Goal: Information Seeking & Learning: Learn about a topic

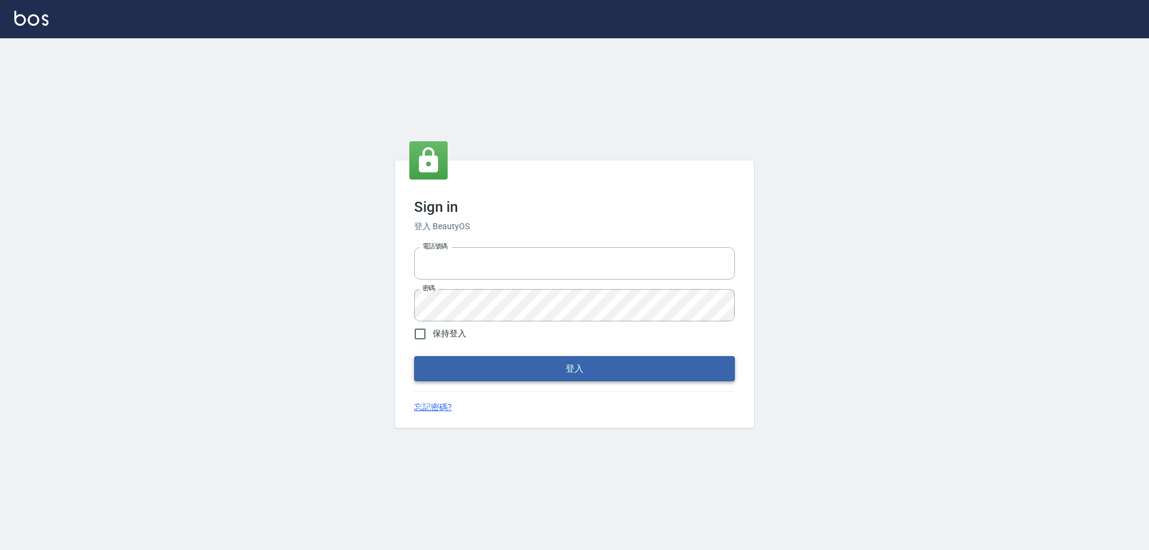
type input "0422211177"
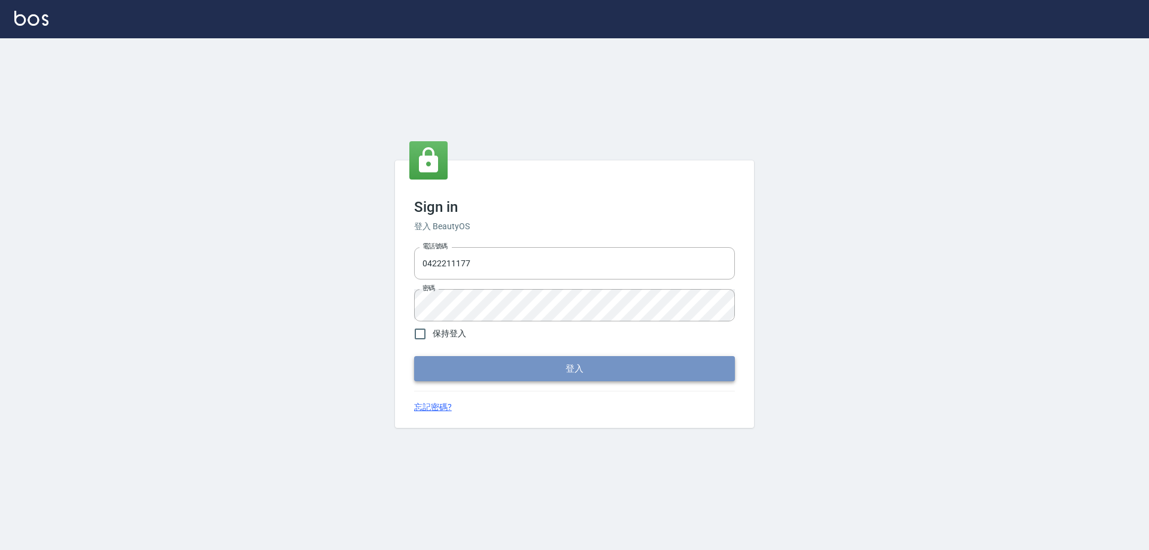
click at [582, 367] on button "登入" at bounding box center [574, 368] width 321 height 25
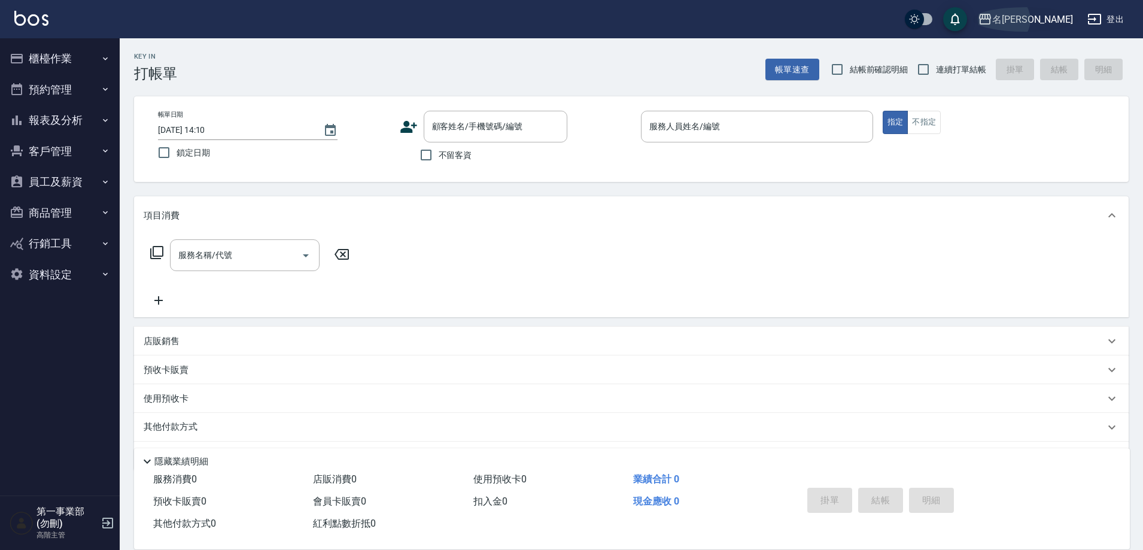
click at [1047, 22] on div "名[PERSON_NAME]" at bounding box center [1032, 19] width 81 height 15
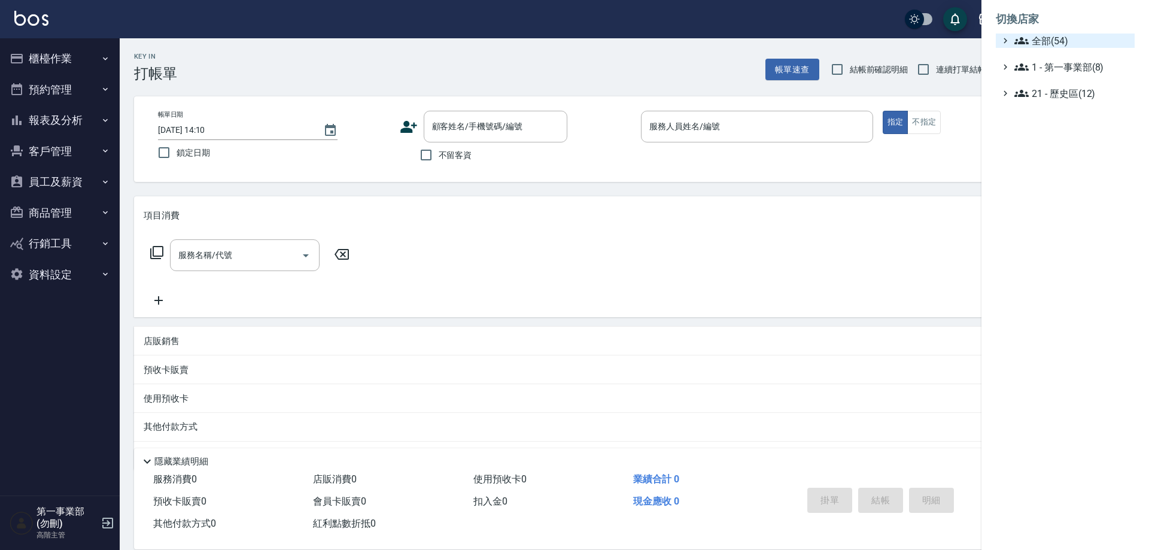
click at [1055, 40] on span "全部(54)" at bounding box center [1072, 41] width 116 height 14
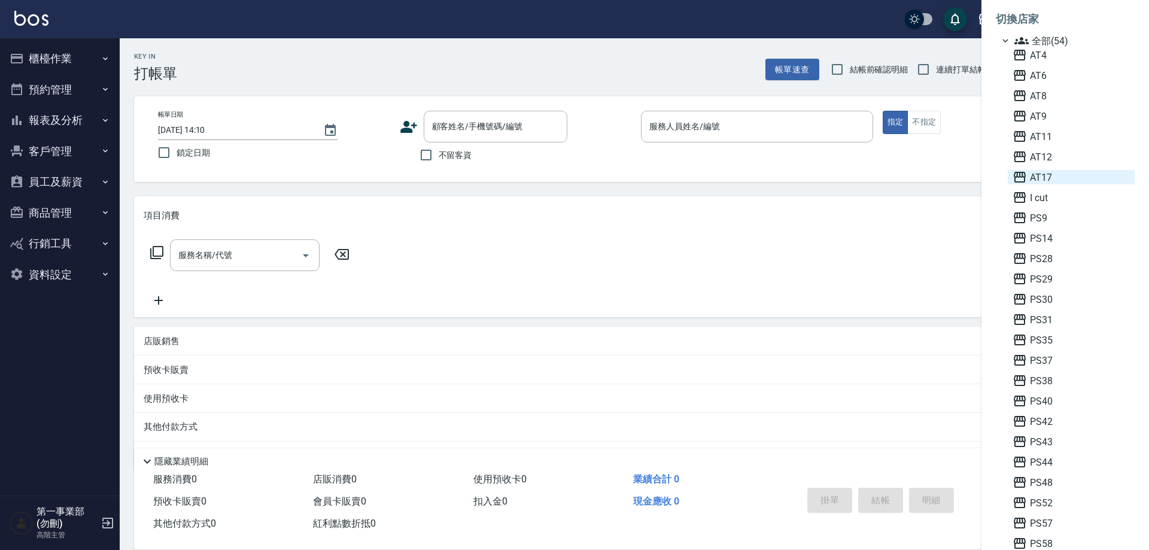
click at [1035, 181] on span "AT17" at bounding box center [1071, 177] width 117 height 14
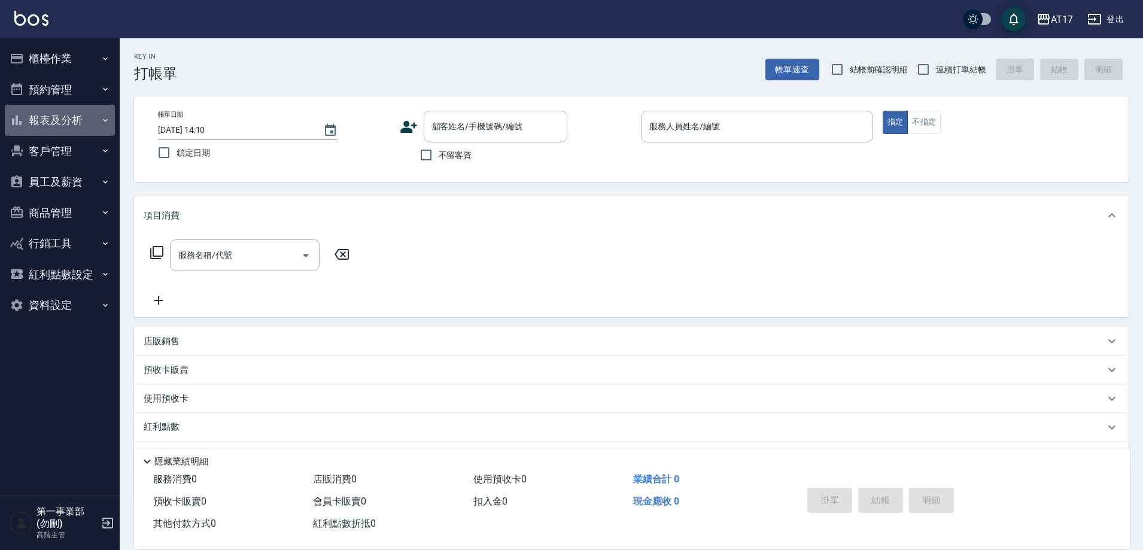
click at [101, 118] on icon "button" at bounding box center [106, 121] width 10 height 10
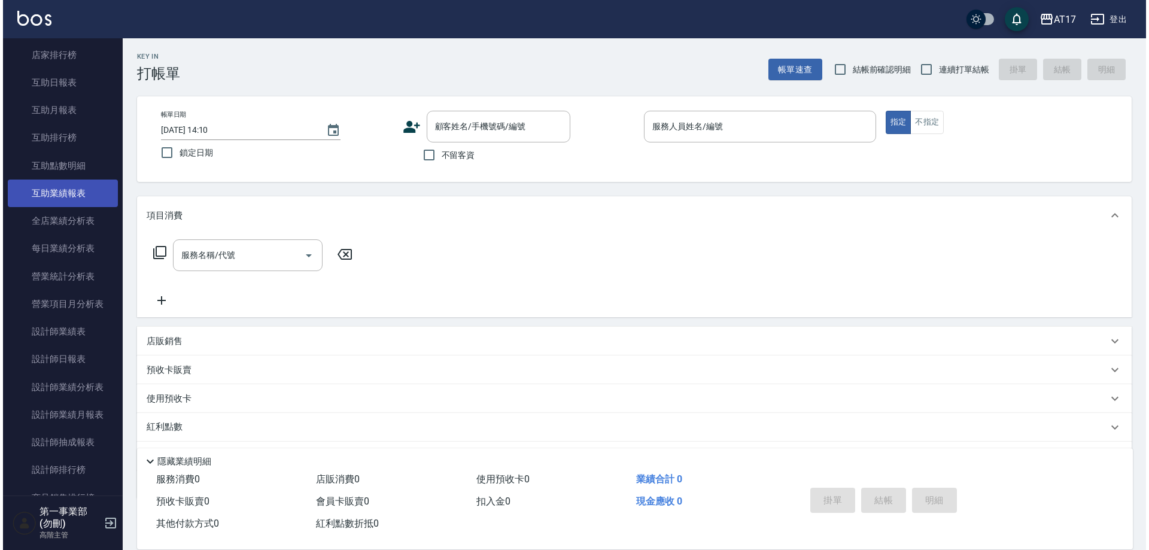
scroll to position [239, 0]
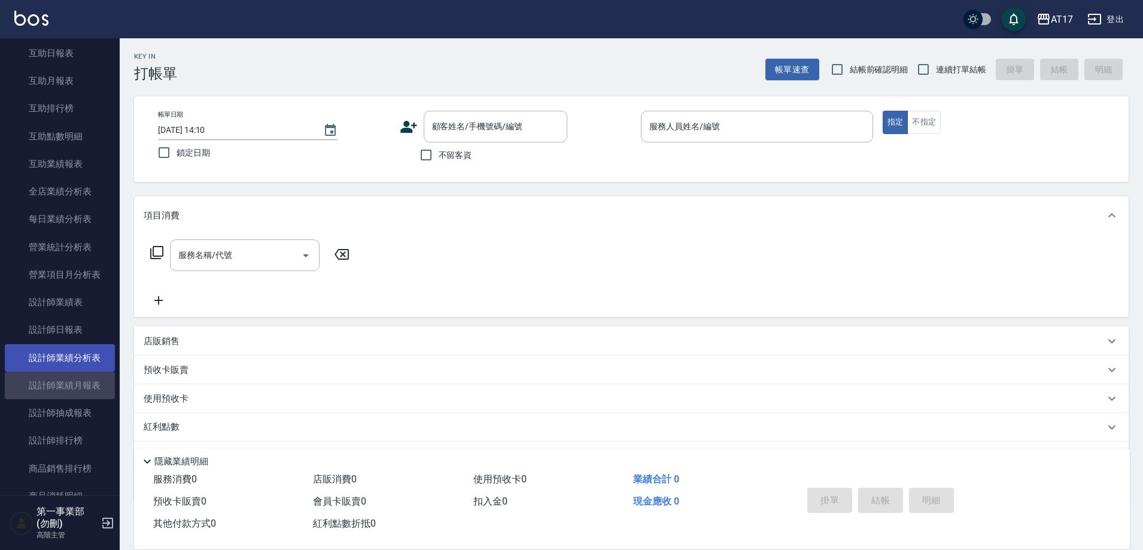
drag, startPoint x: 75, startPoint y: 382, endPoint x: 68, endPoint y: 370, distance: 14.3
click at [75, 381] on link "設計師業績月報表" at bounding box center [60, 386] width 110 height 28
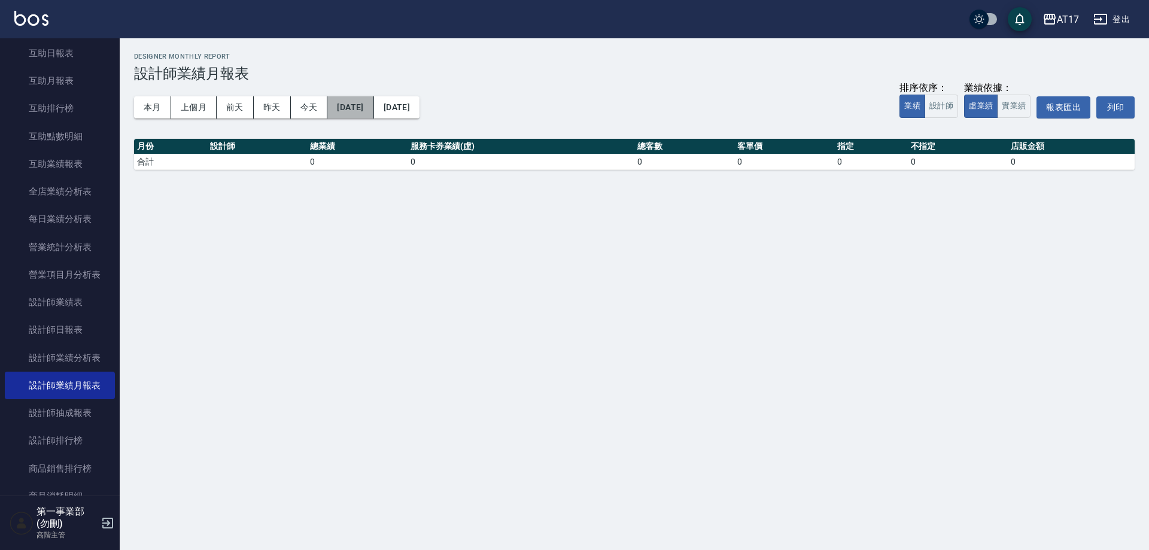
click at [373, 101] on button "[DATE]" at bounding box center [350, 107] width 46 height 22
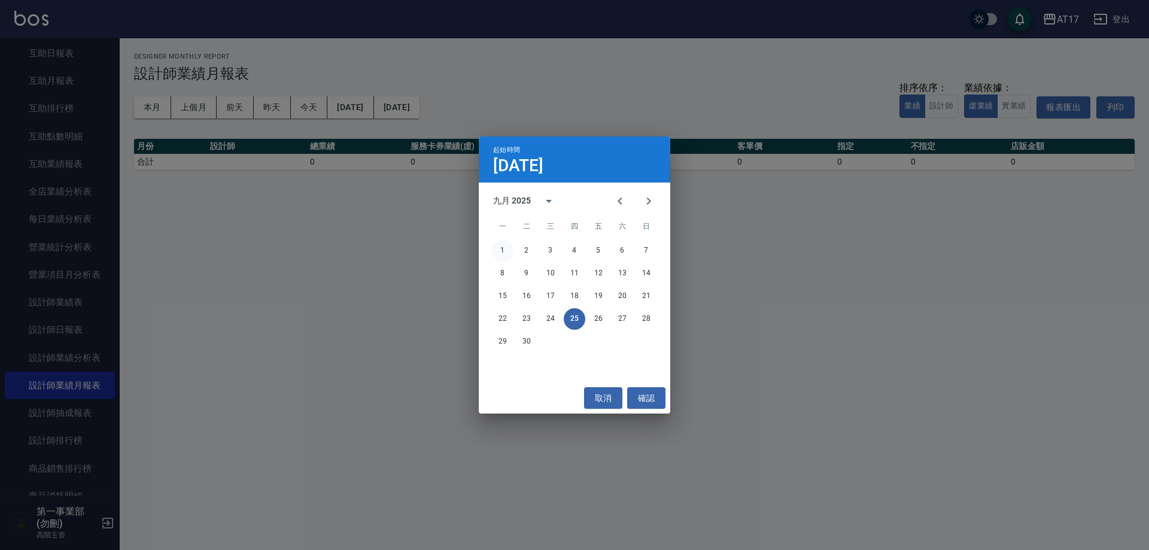
click at [504, 250] on button "1" at bounding box center [503, 251] width 22 height 22
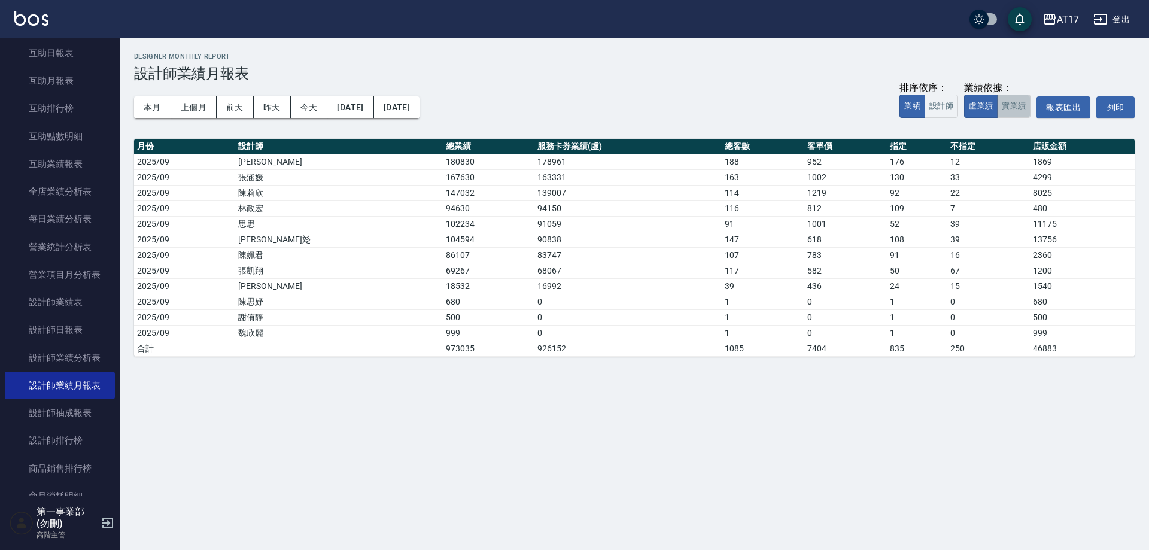
click at [1016, 111] on button "實業績" at bounding box center [1014, 106] width 34 height 23
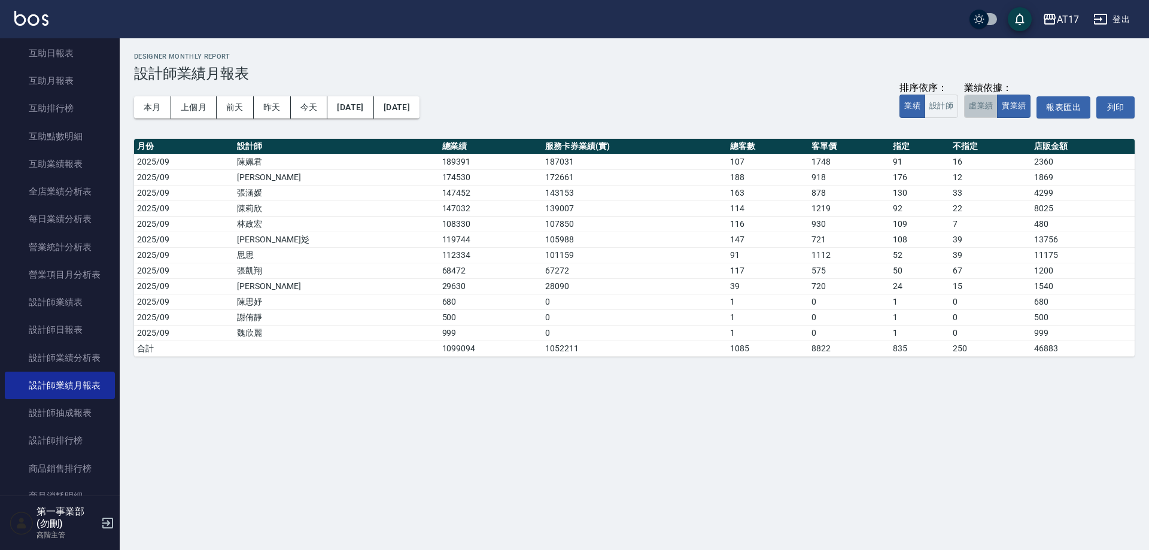
click at [985, 105] on button "虛業績" at bounding box center [981, 106] width 34 height 23
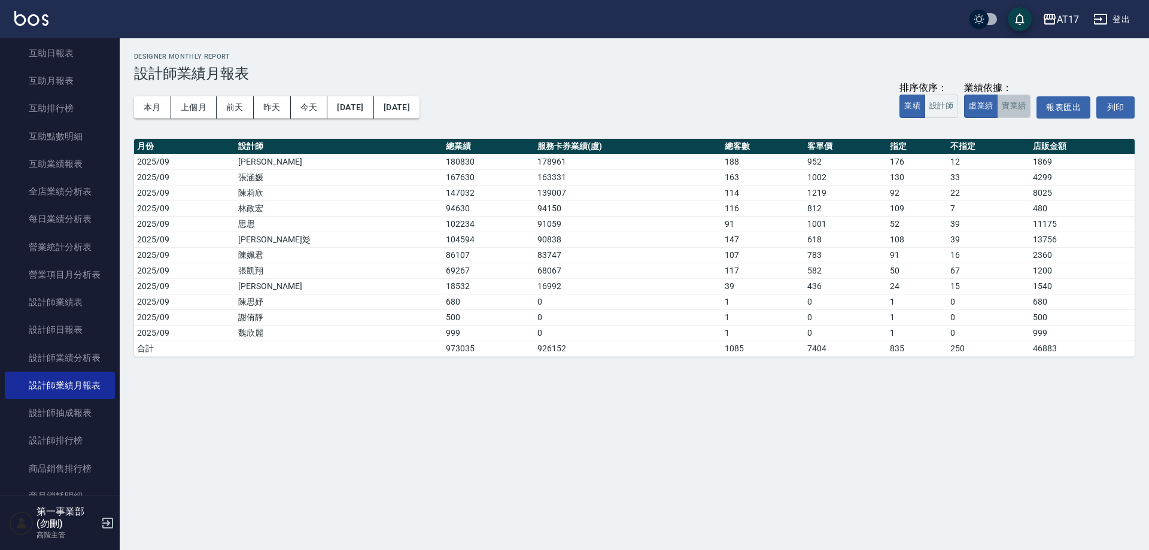
click at [1011, 107] on button "實業績" at bounding box center [1014, 106] width 34 height 23
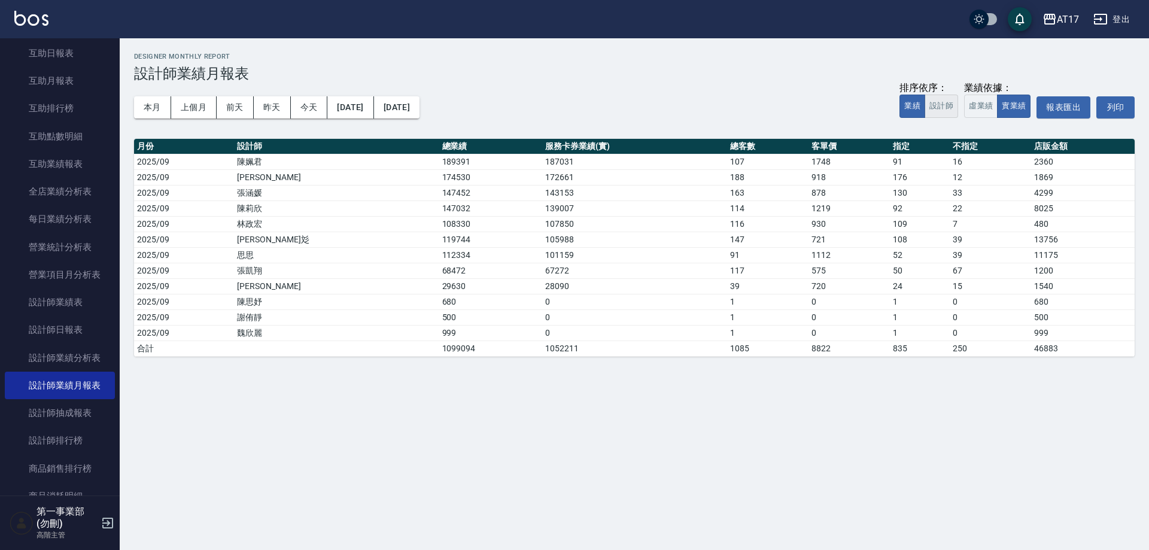
click at [934, 102] on button "設計師" at bounding box center [942, 106] width 34 height 23
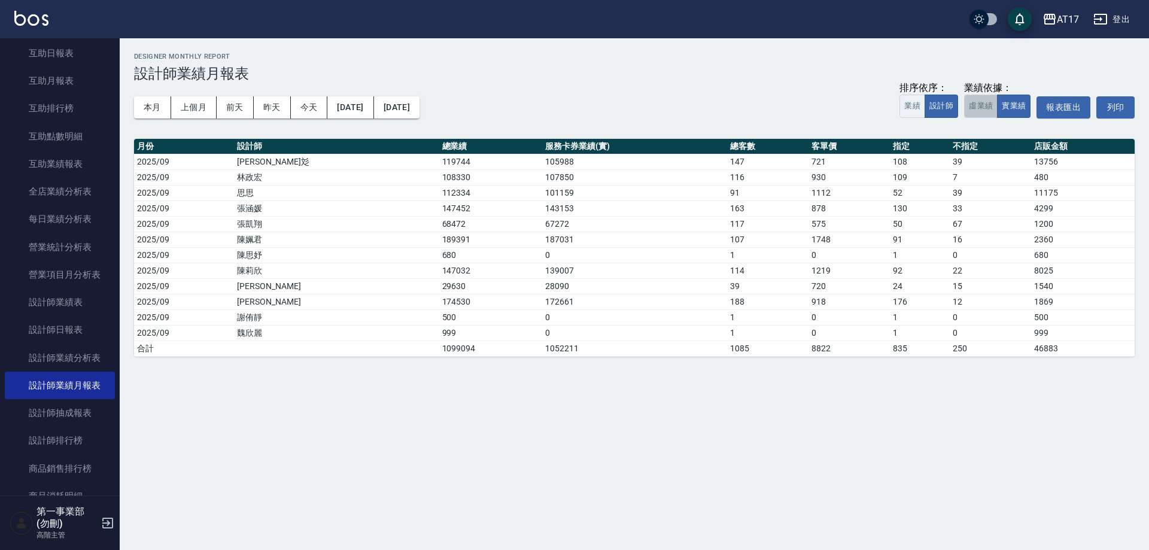
click at [973, 105] on button "虛業績" at bounding box center [981, 106] width 34 height 23
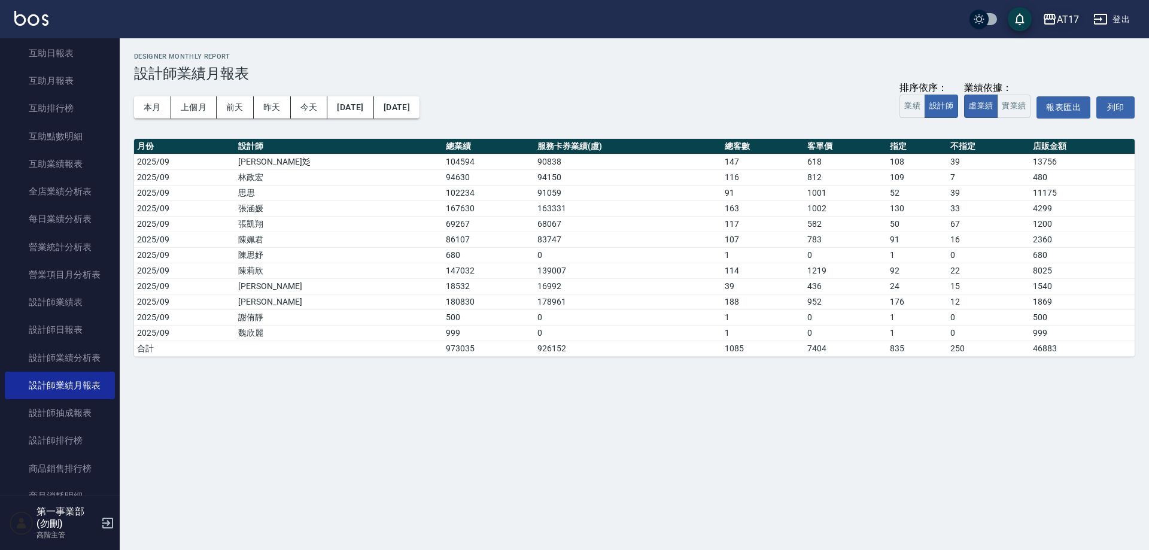
click at [1065, 23] on div "AT17" at bounding box center [1068, 19] width 22 height 15
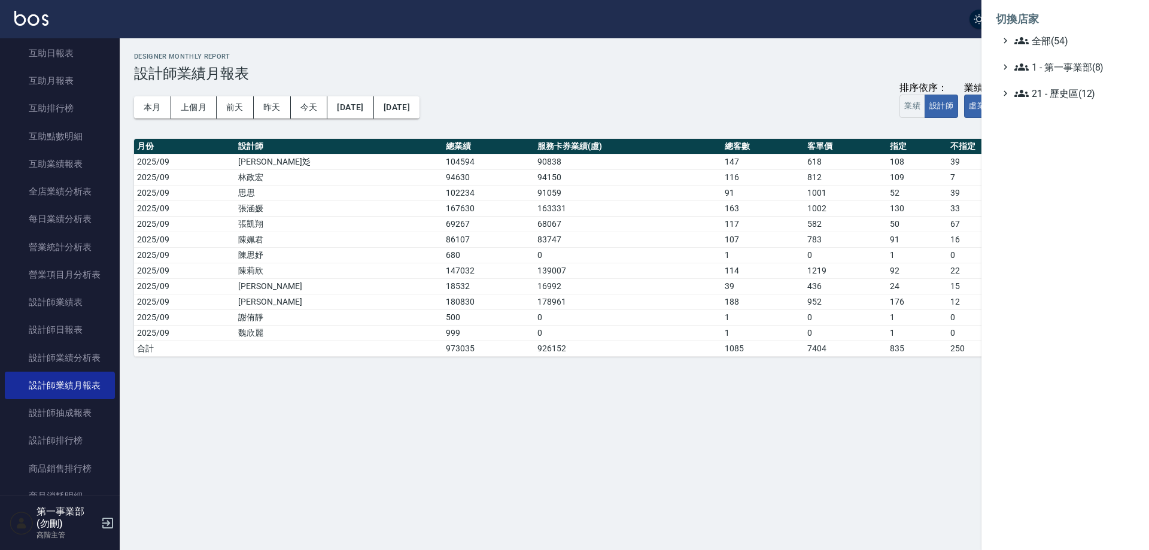
drag, startPoint x: 1058, startPoint y: 44, endPoint x: 1058, endPoint y: 50, distance: 6.6
click at [1058, 50] on ul "全部(54) 1 - 第一事業部(8) 21 - 歷史區(12)" at bounding box center [1065, 67] width 139 height 67
click at [1059, 40] on span "全部(54)" at bounding box center [1072, 41] width 116 height 14
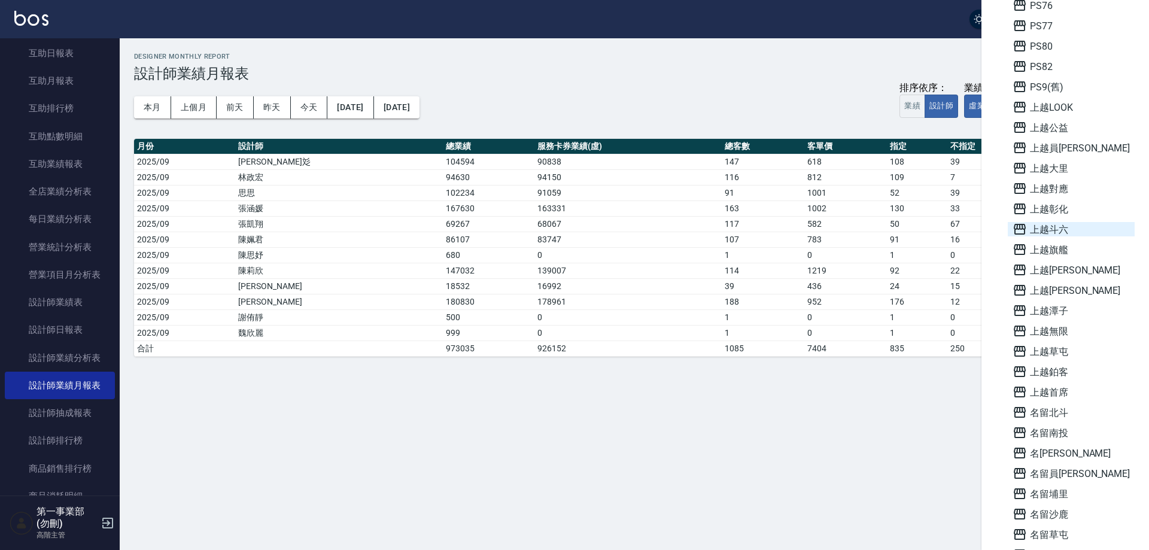
scroll to position [648, 0]
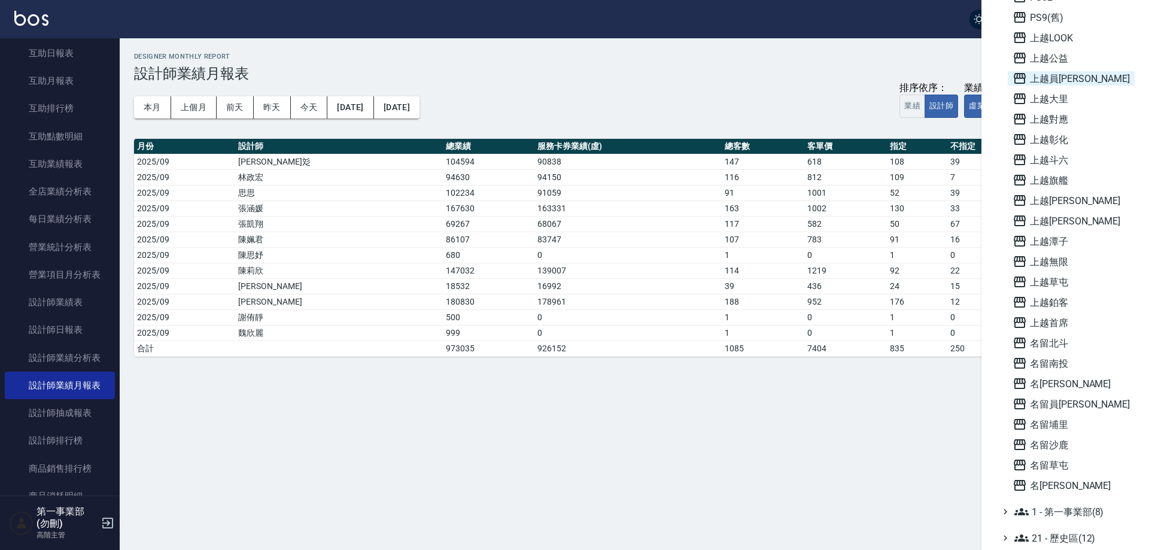
click at [1042, 78] on span "上越員林" at bounding box center [1071, 78] width 117 height 14
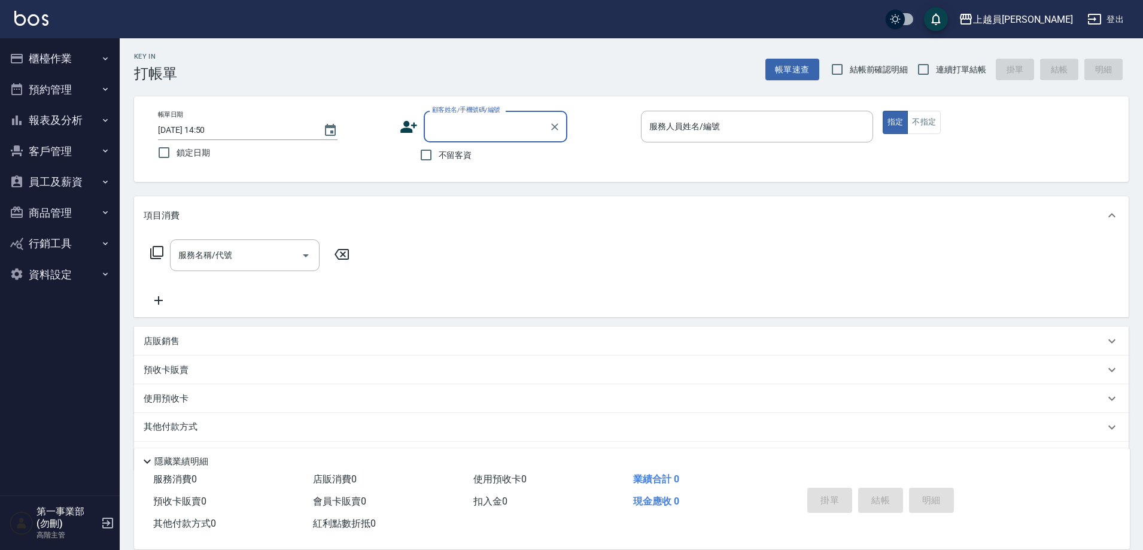
click at [99, 120] on button "報表及分析" at bounding box center [60, 120] width 110 height 31
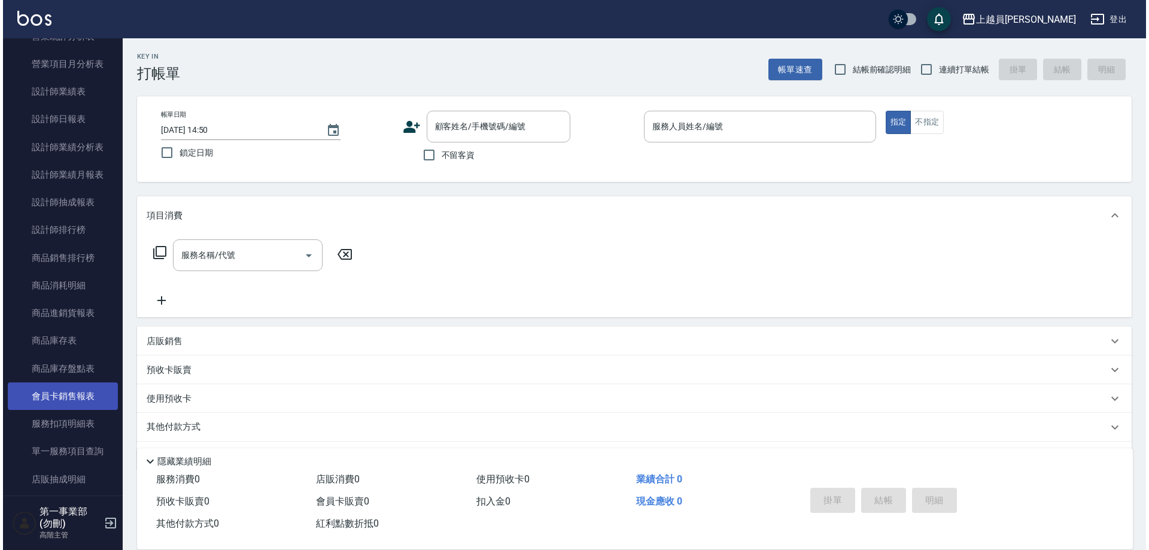
scroll to position [419, 0]
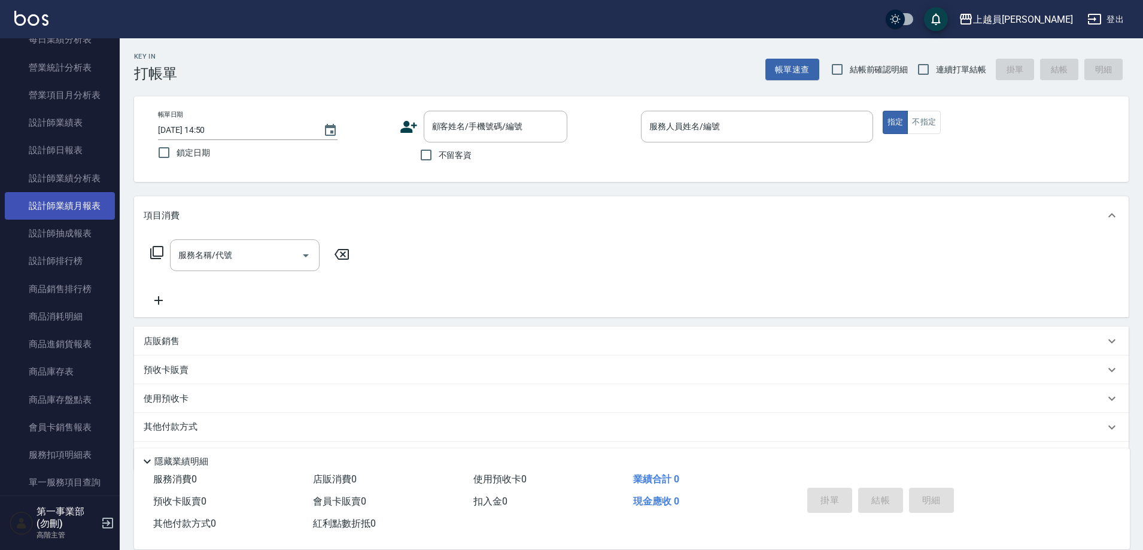
click at [66, 203] on link "設計師業績月報表" at bounding box center [60, 206] width 110 height 28
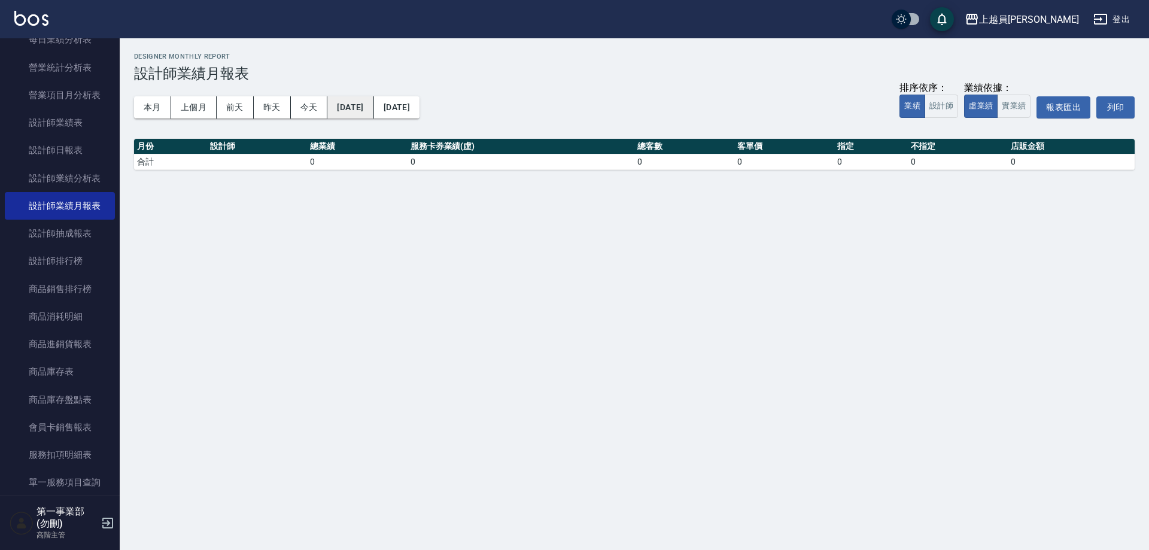
click at [373, 107] on button "2025/09/25" at bounding box center [350, 107] width 46 height 22
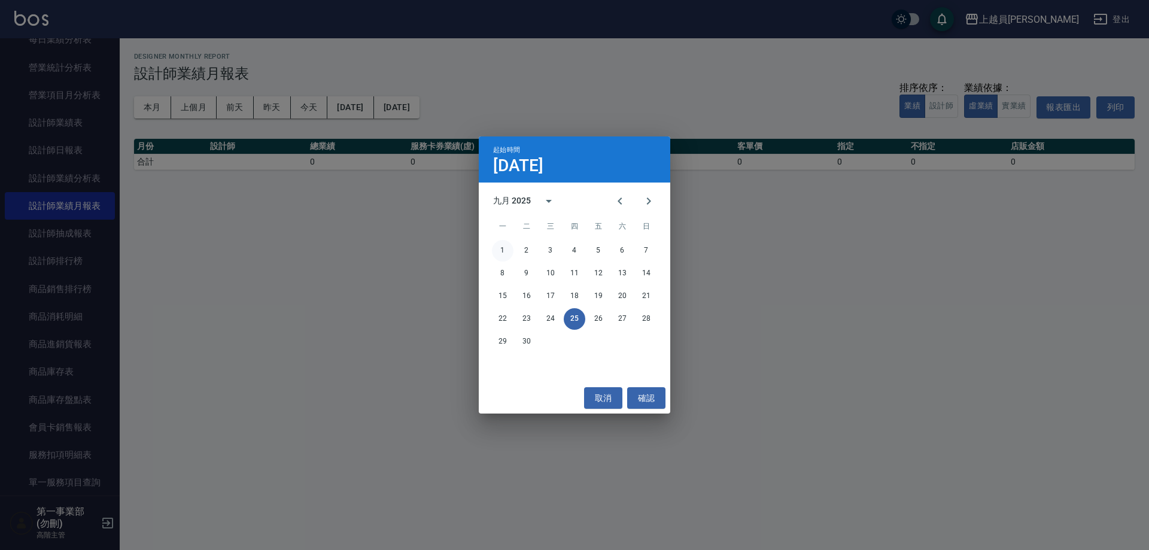
click at [505, 250] on button "1" at bounding box center [503, 251] width 22 height 22
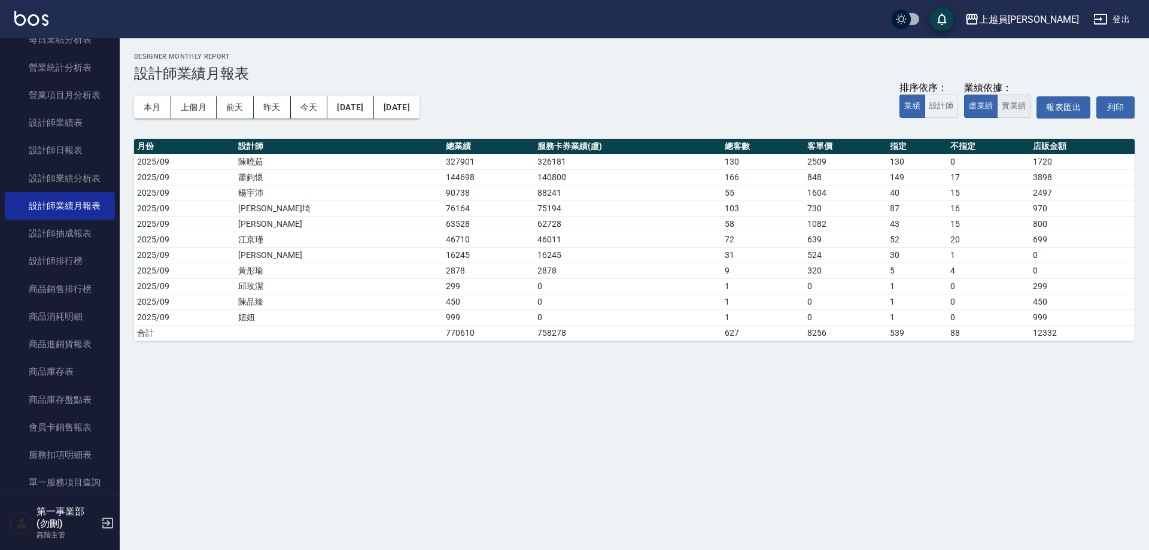
click at [1015, 109] on button "實業績" at bounding box center [1014, 106] width 34 height 23
click at [1053, 16] on div "上越員[PERSON_NAME]" at bounding box center [1029, 19] width 100 height 15
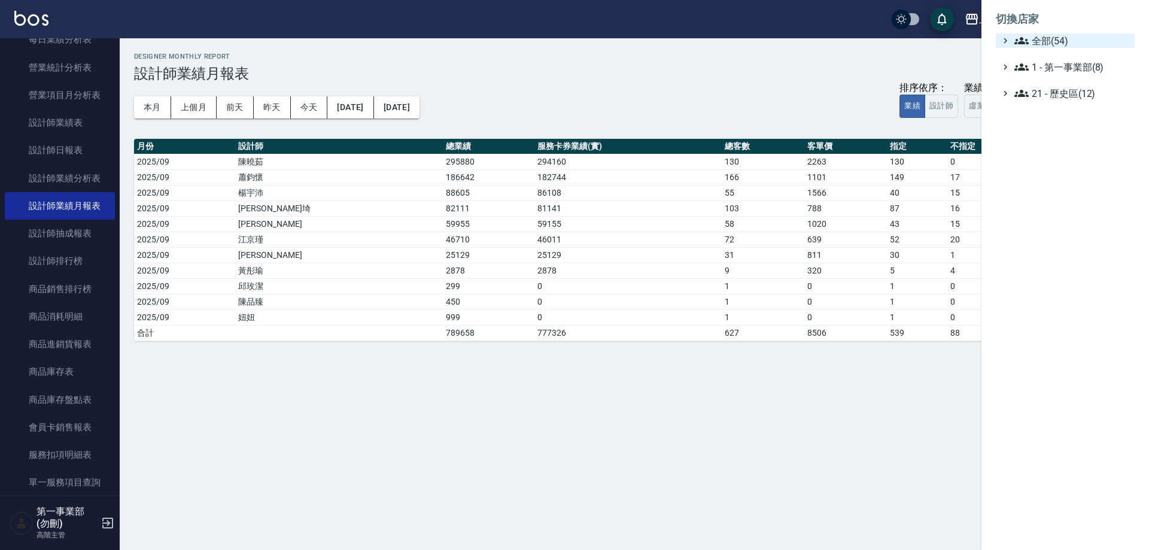
click at [1051, 44] on span "全部(54)" at bounding box center [1072, 41] width 116 height 14
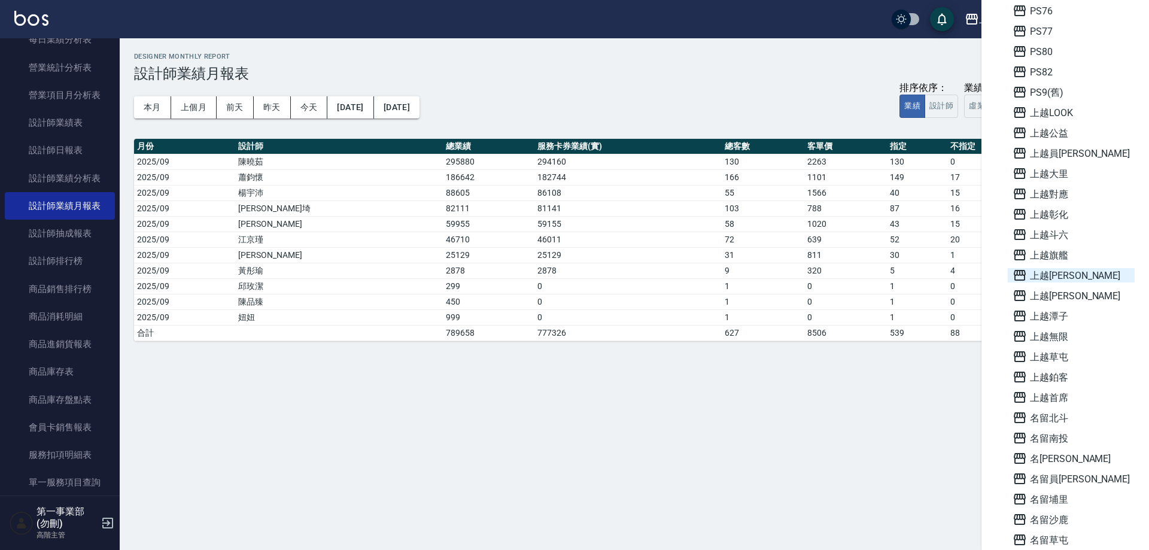
scroll to position [648, 0]
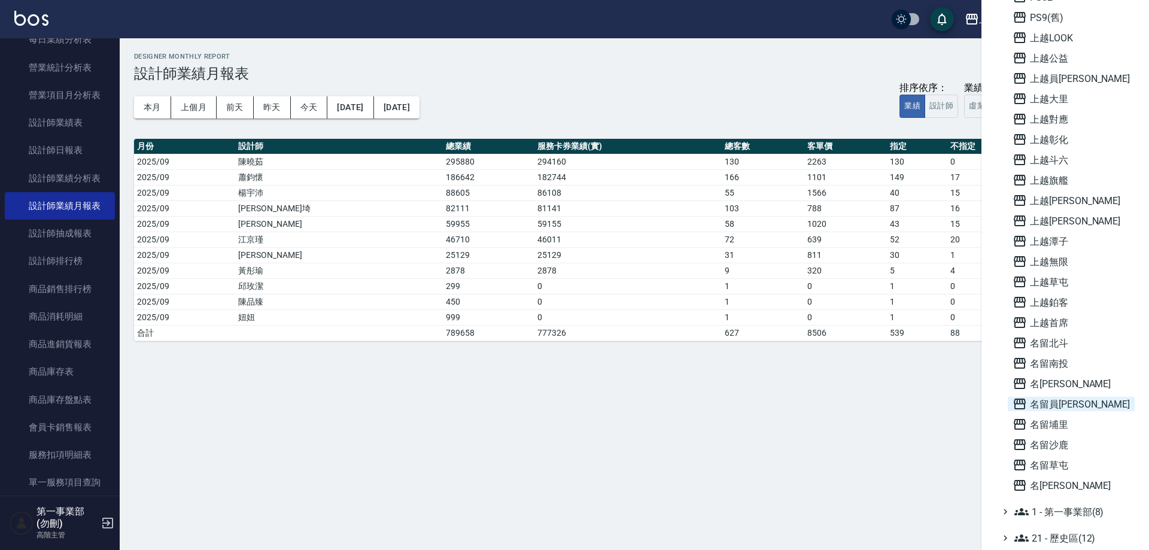
click at [1060, 403] on span "名留員[PERSON_NAME]" at bounding box center [1071, 404] width 117 height 14
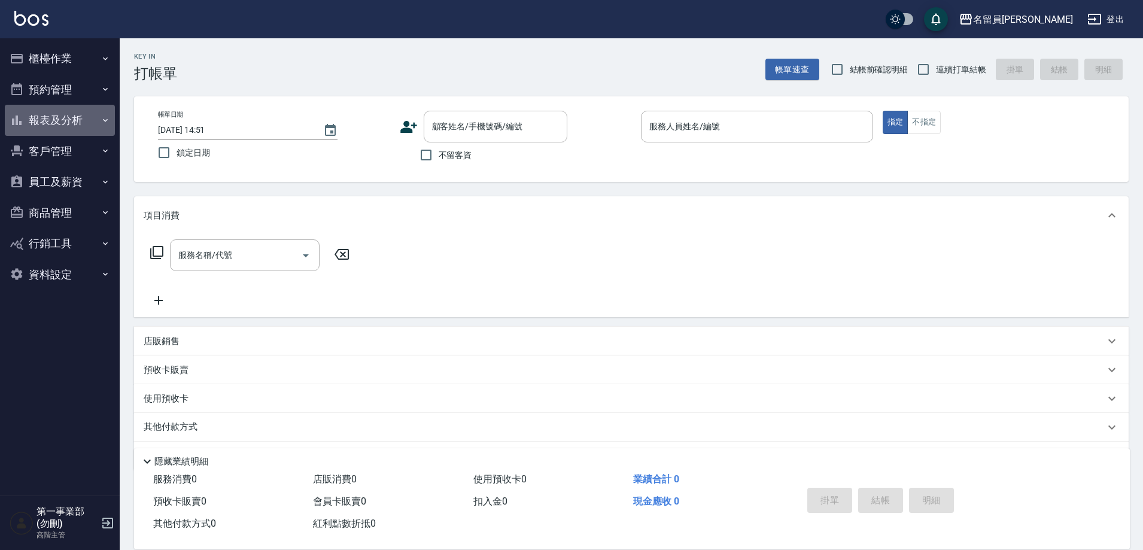
click at [104, 118] on icon "button" at bounding box center [106, 121] width 10 height 10
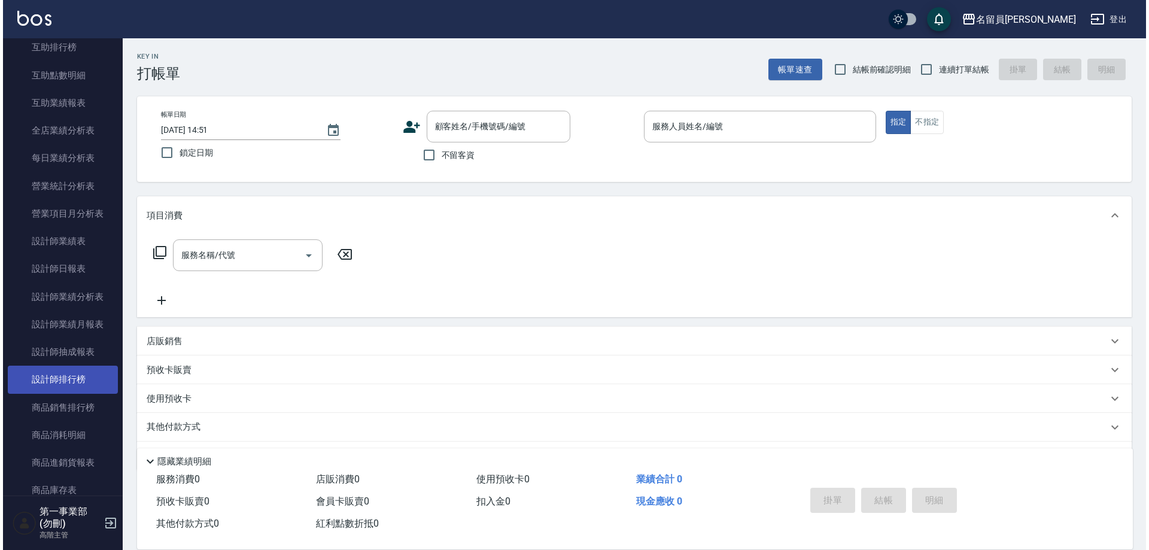
scroll to position [299, 0]
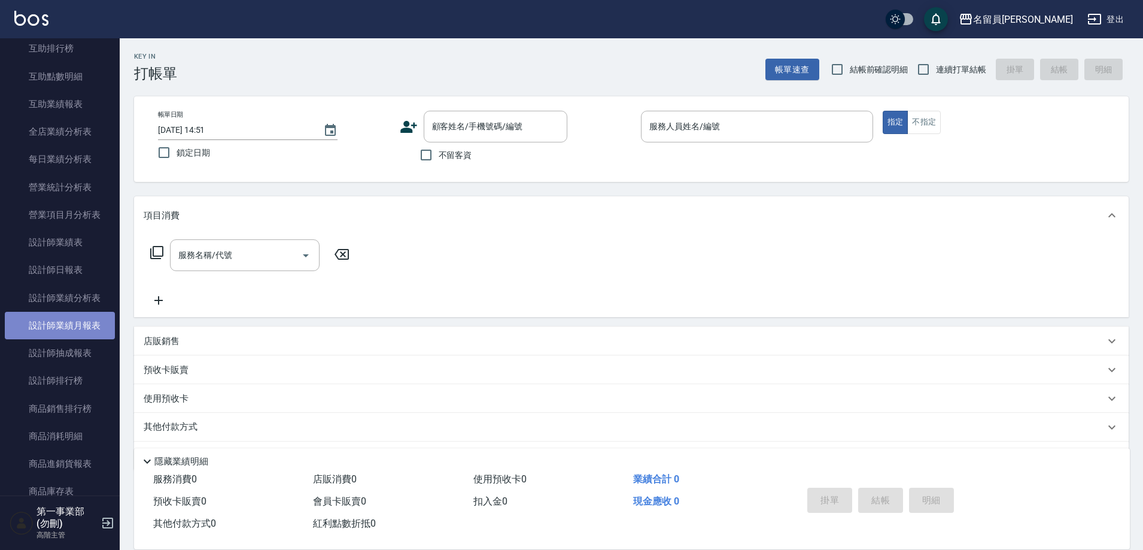
click at [65, 323] on link "設計師業績月報表" at bounding box center [60, 326] width 110 height 28
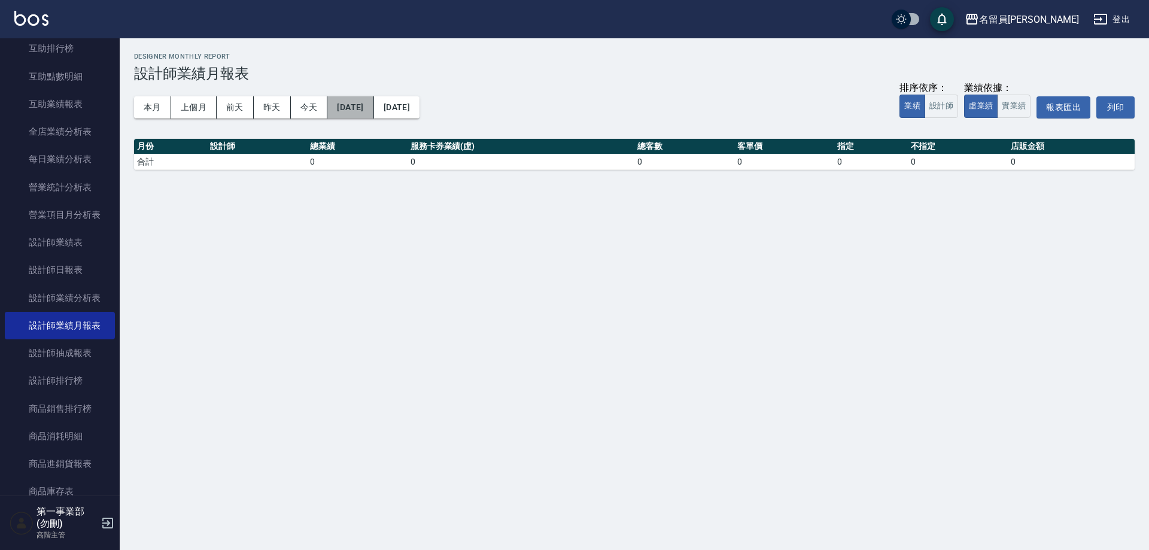
click at [373, 103] on button "[DATE]" at bounding box center [350, 107] width 46 height 22
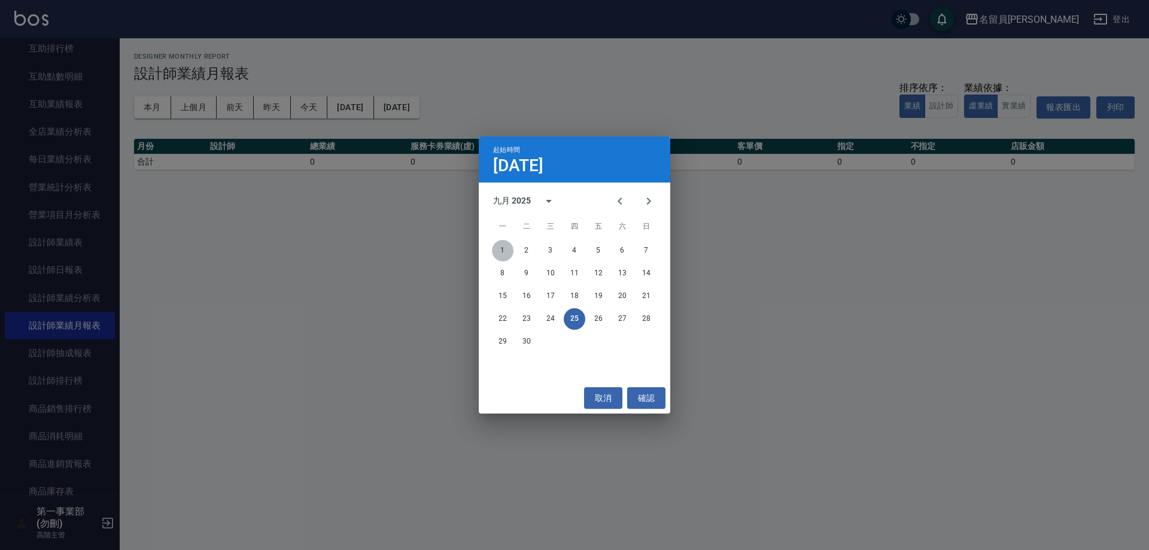
click at [504, 251] on button "1" at bounding box center [503, 251] width 22 height 22
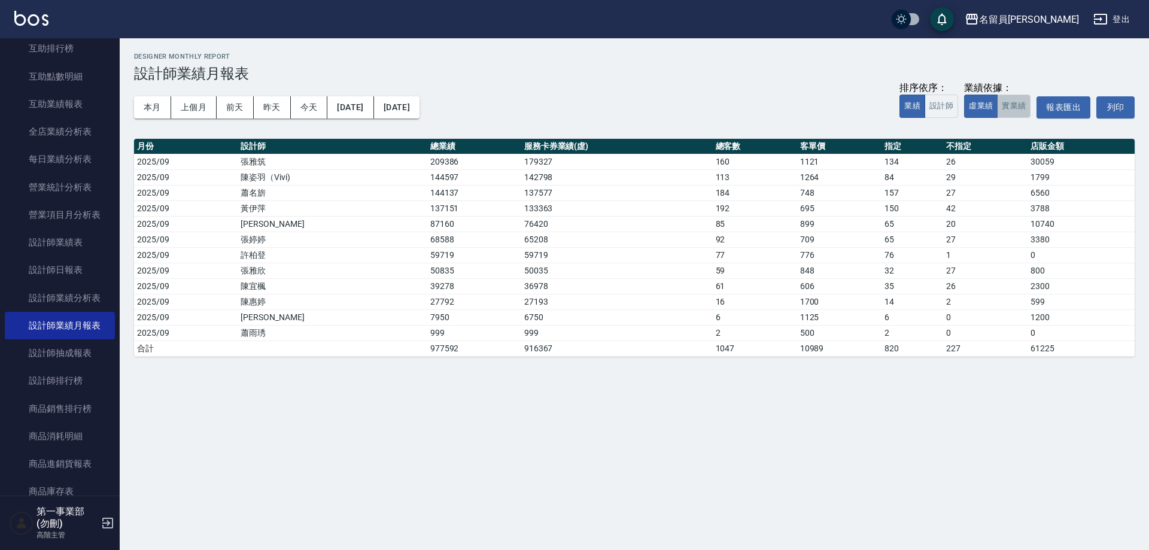
click at [1005, 106] on button "實業績" at bounding box center [1014, 106] width 34 height 23
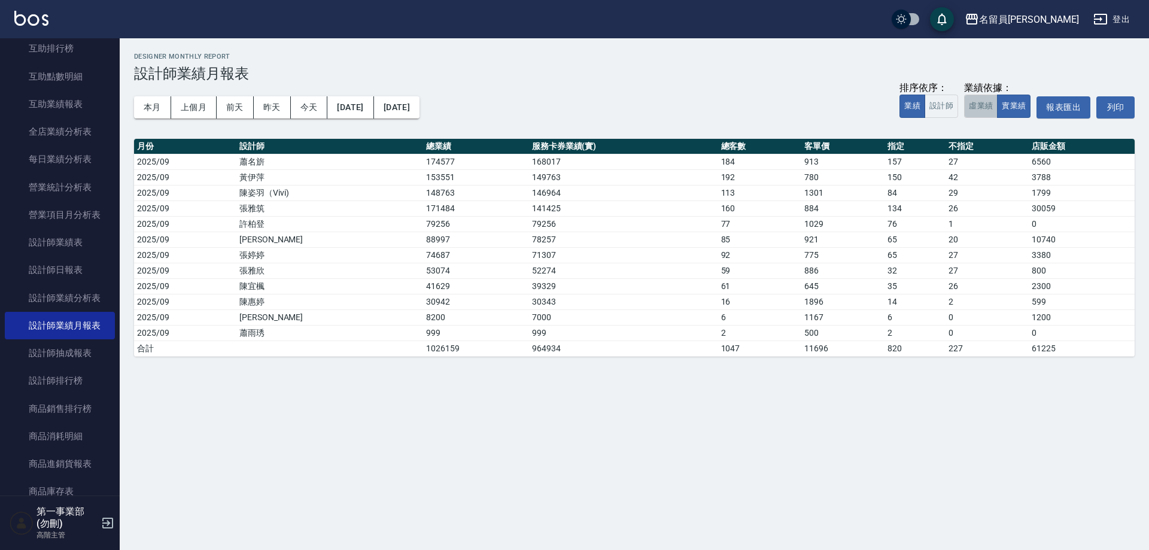
click at [976, 108] on button "虛業績" at bounding box center [981, 106] width 34 height 23
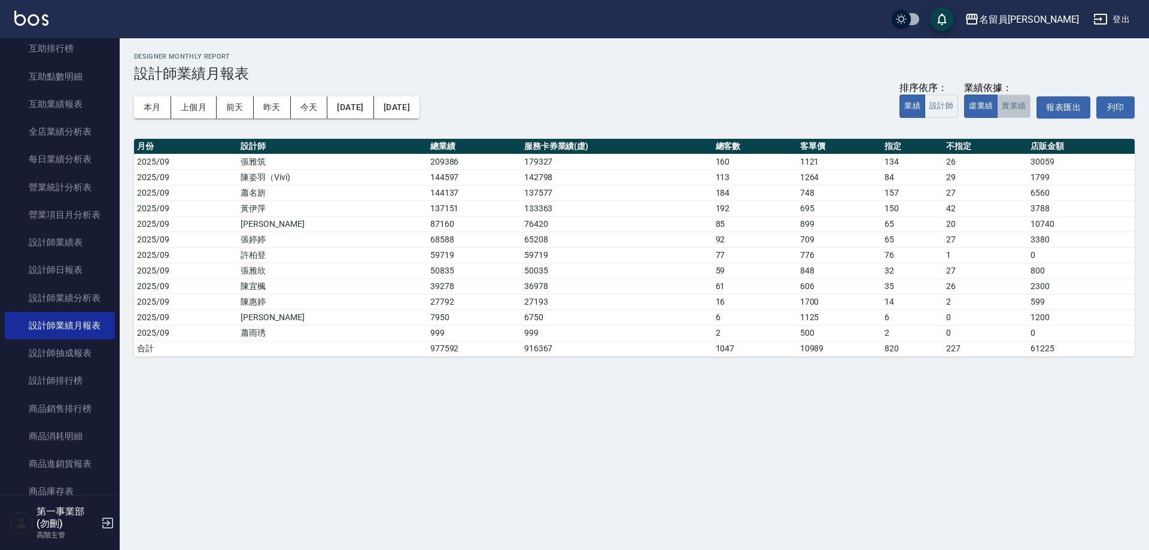
click at [1014, 110] on button "實業績" at bounding box center [1014, 106] width 34 height 23
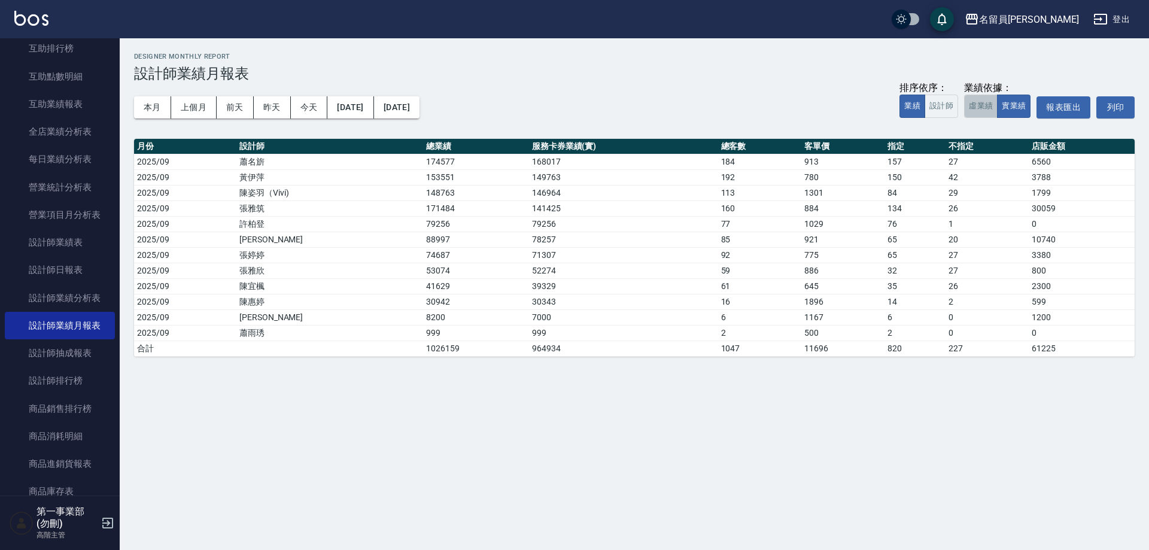
click at [977, 105] on button "虛業績" at bounding box center [981, 106] width 34 height 23
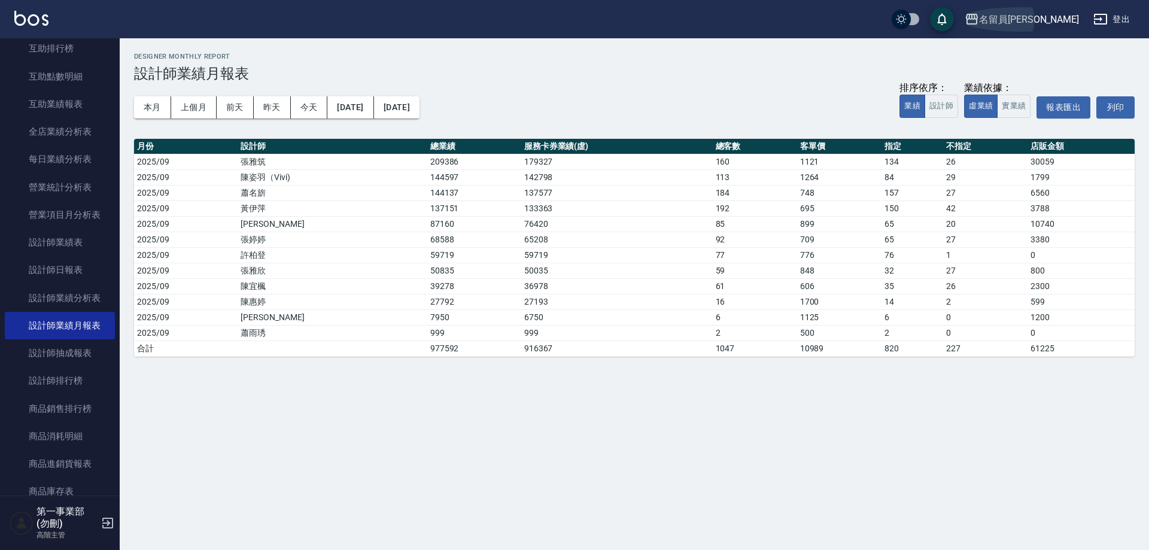
click at [1055, 19] on div "名留員林中正" at bounding box center [1029, 19] width 100 height 15
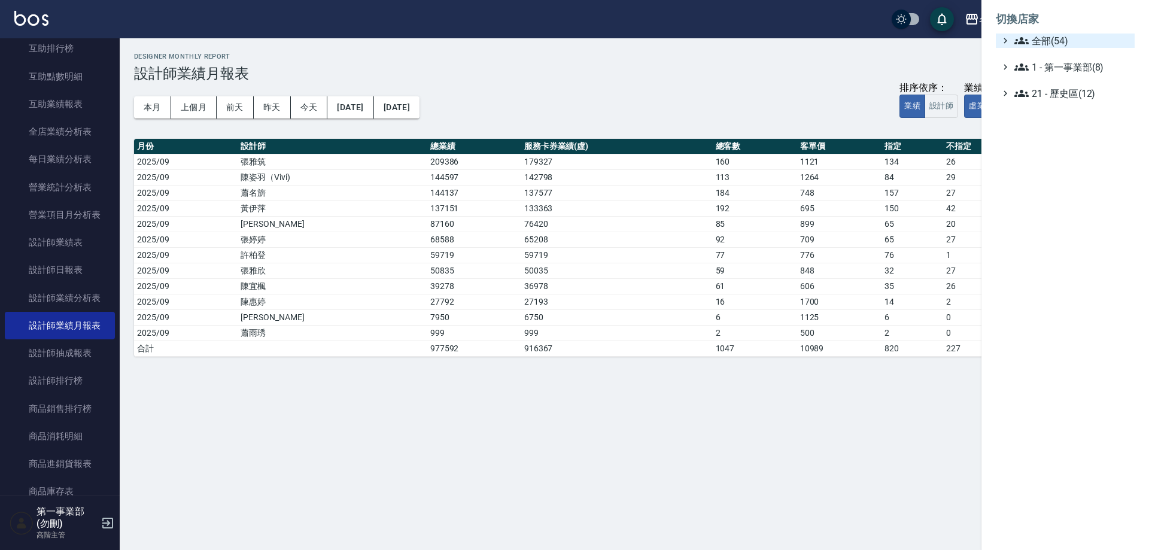
click at [1050, 39] on span "全部(54)" at bounding box center [1072, 41] width 116 height 14
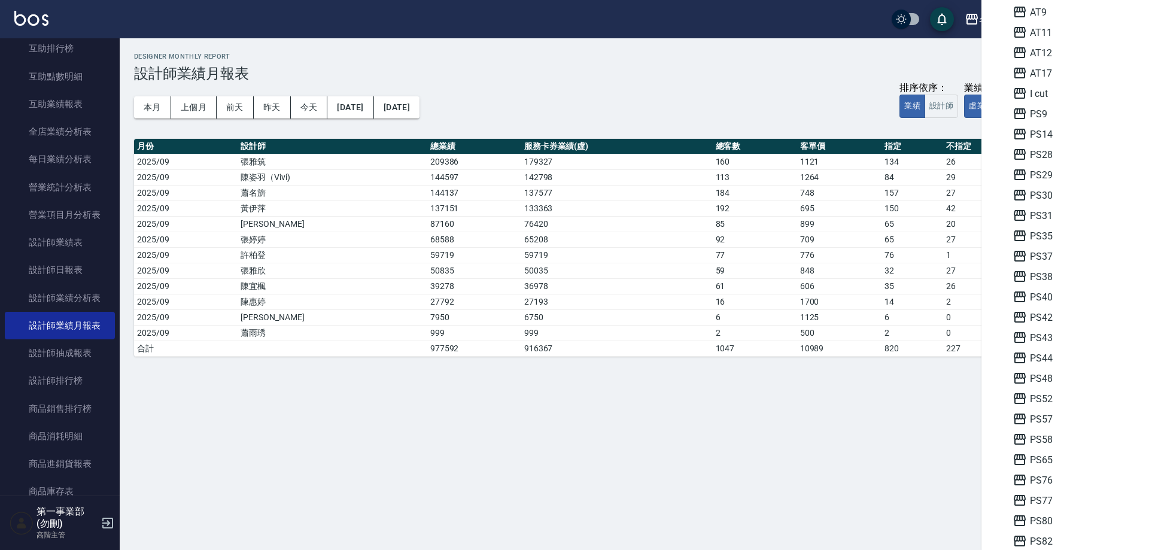
scroll to position [120, 0]
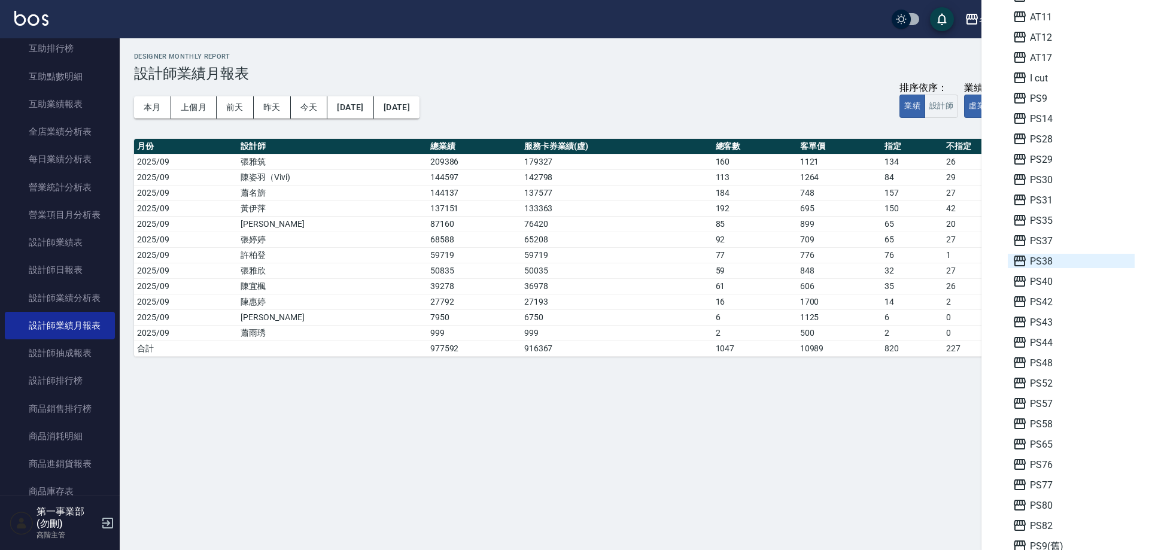
click at [1048, 258] on span "PS38" at bounding box center [1071, 261] width 117 height 14
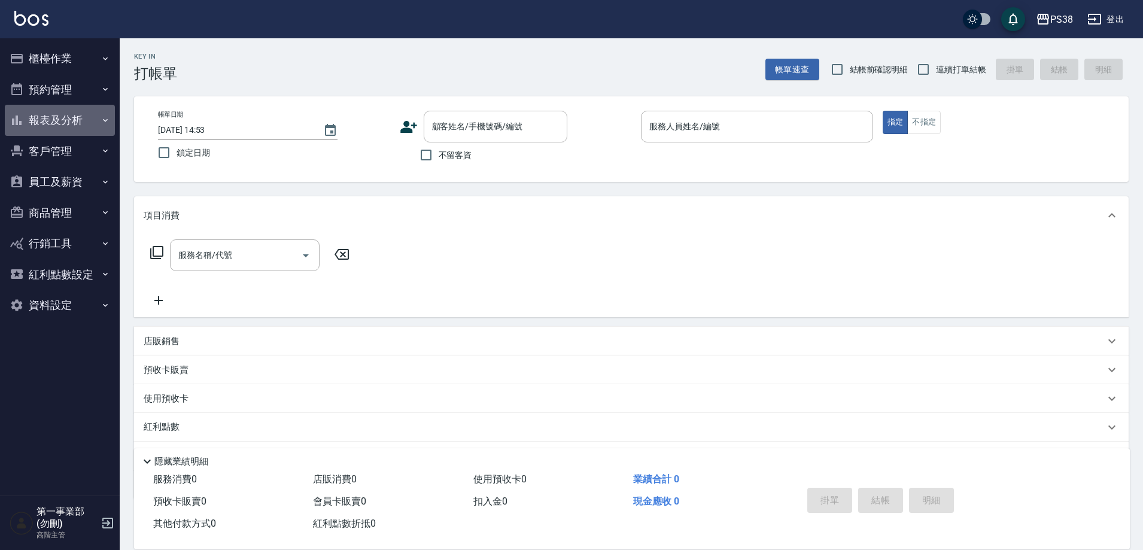
click at [104, 118] on icon "button" at bounding box center [106, 121] width 10 height 10
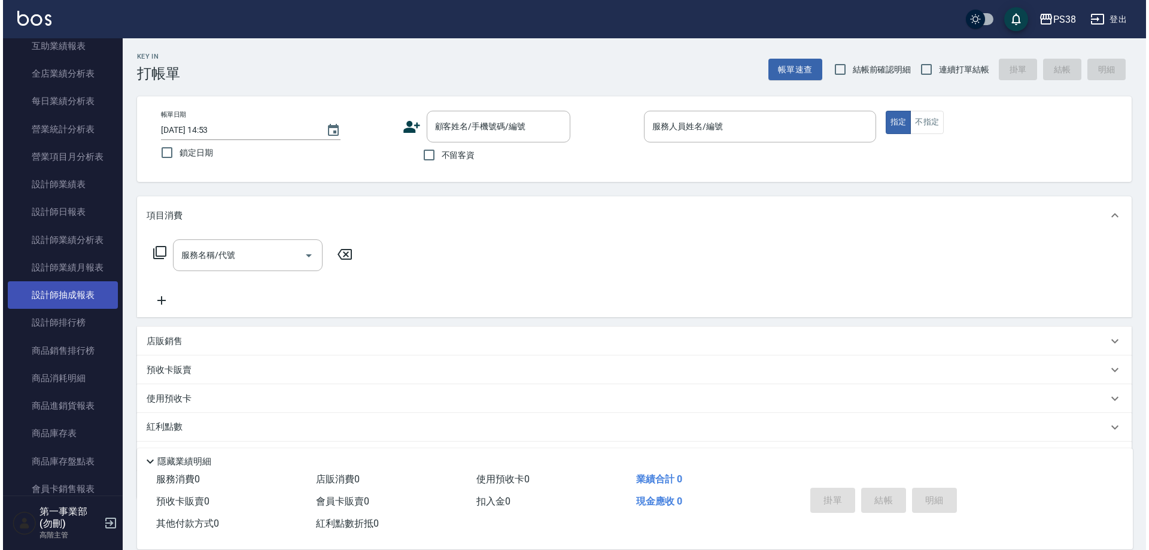
scroll to position [359, 0]
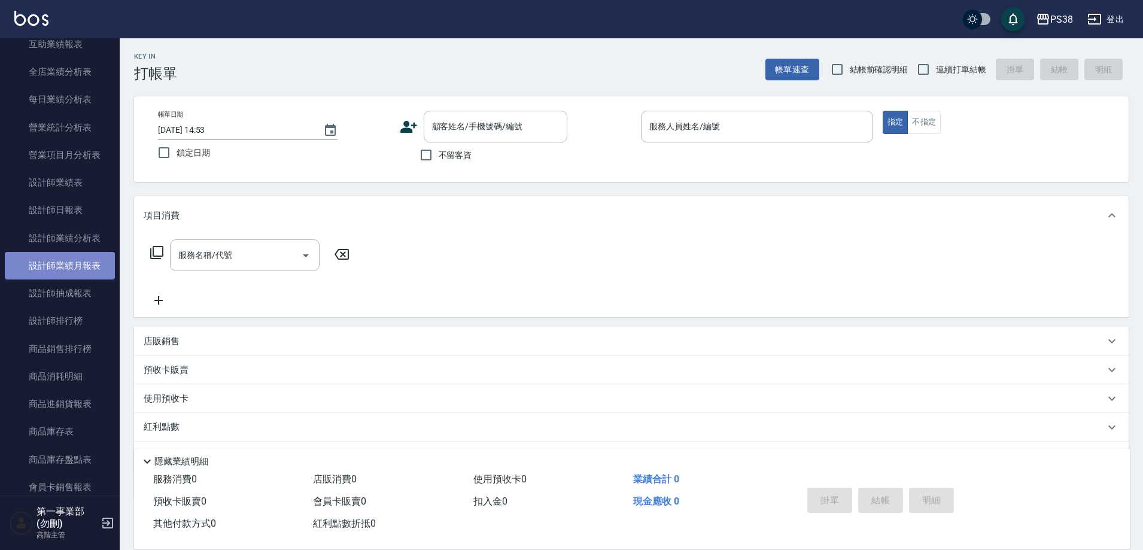
click at [84, 268] on link "設計師業績月報表" at bounding box center [60, 266] width 110 height 28
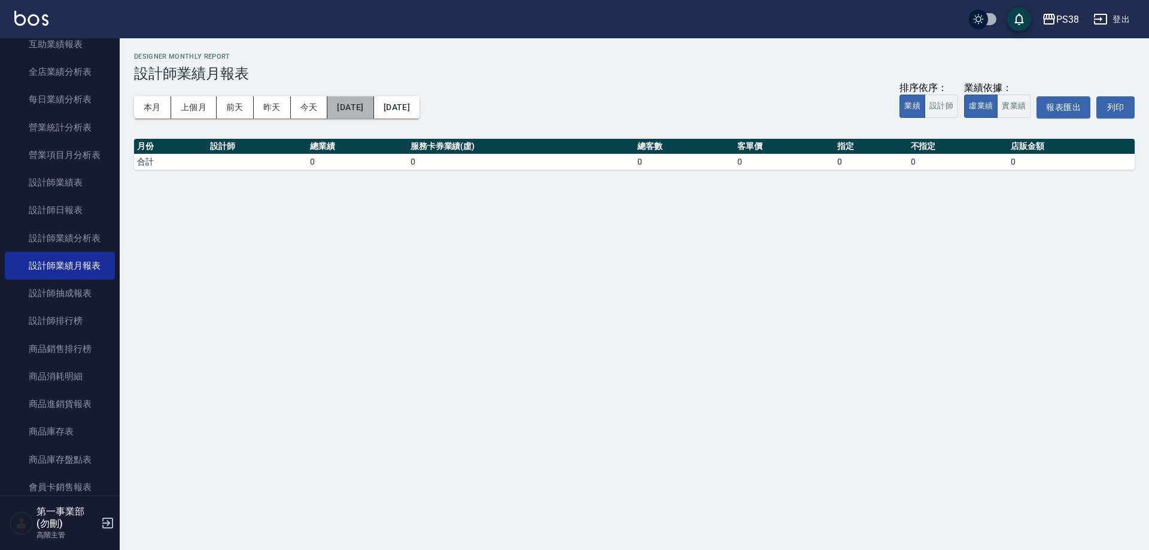
click at [373, 101] on button "[DATE]" at bounding box center [350, 107] width 46 height 22
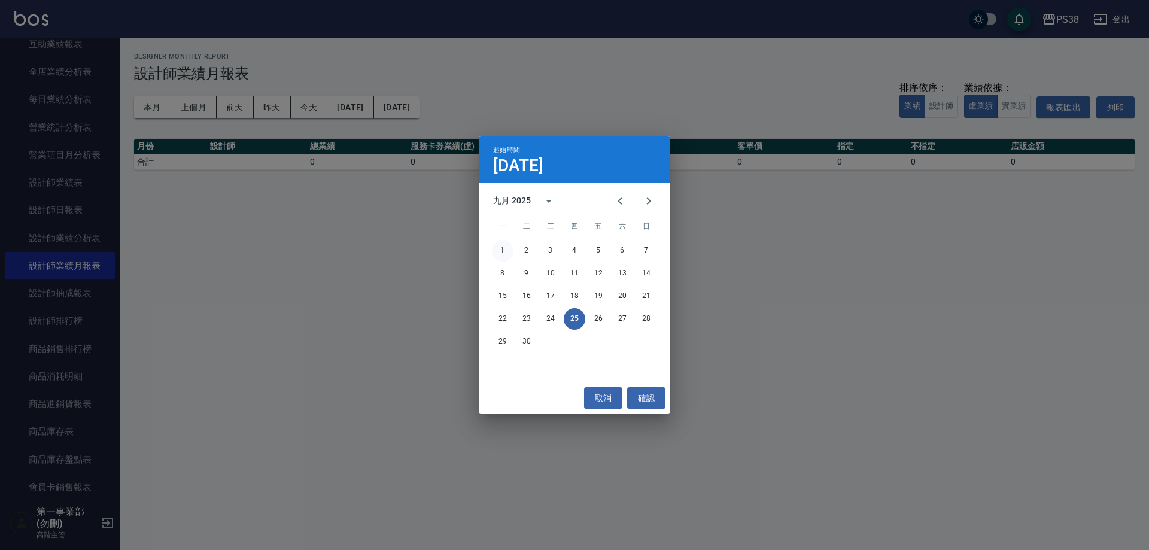
click at [504, 253] on button "1" at bounding box center [503, 251] width 22 height 22
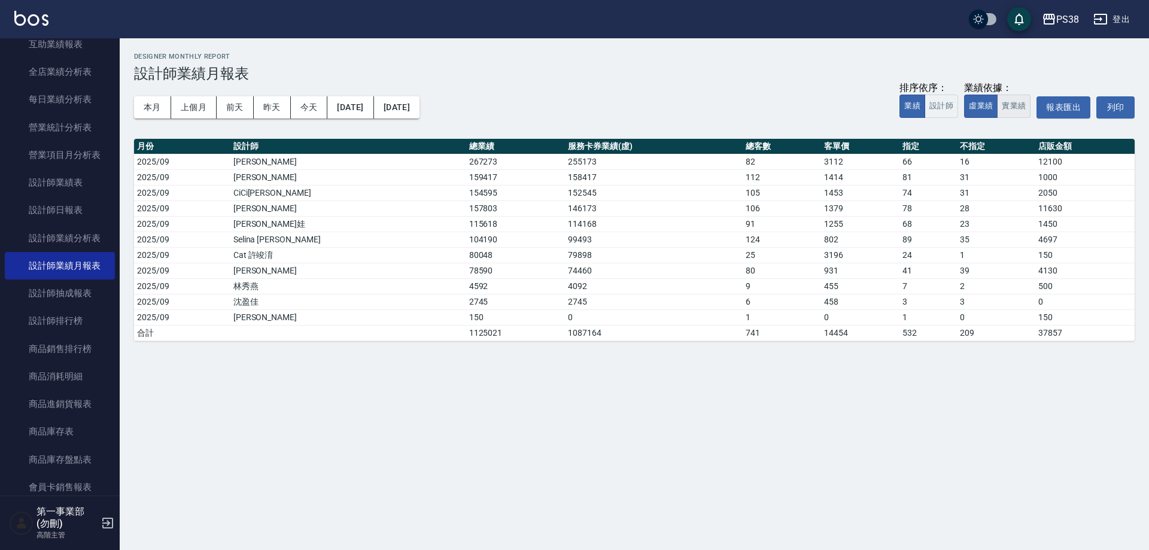
click at [1010, 108] on button "實業績" at bounding box center [1014, 106] width 34 height 23
click at [1072, 20] on div "PS38" at bounding box center [1067, 19] width 23 height 15
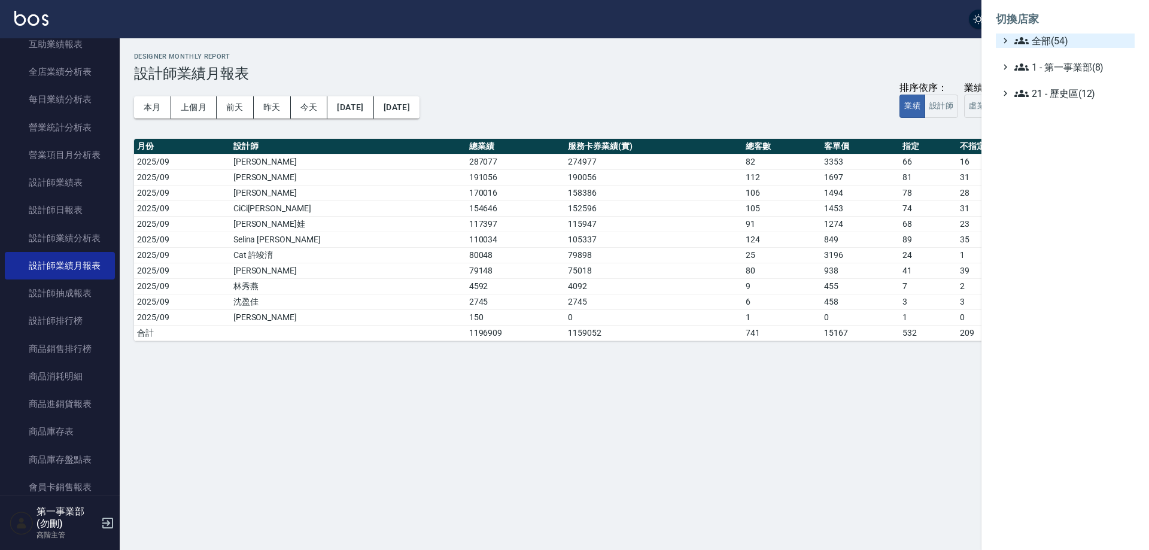
click at [1056, 41] on span "全部(54)" at bounding box center [1072, 41] width 116 height 14
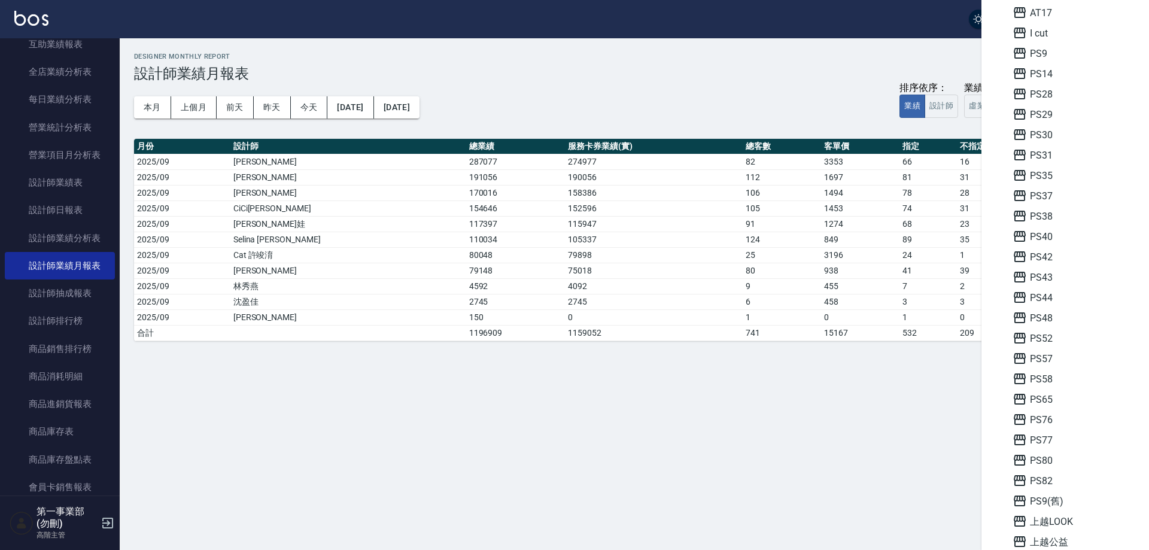
scroll to position [239, 0]
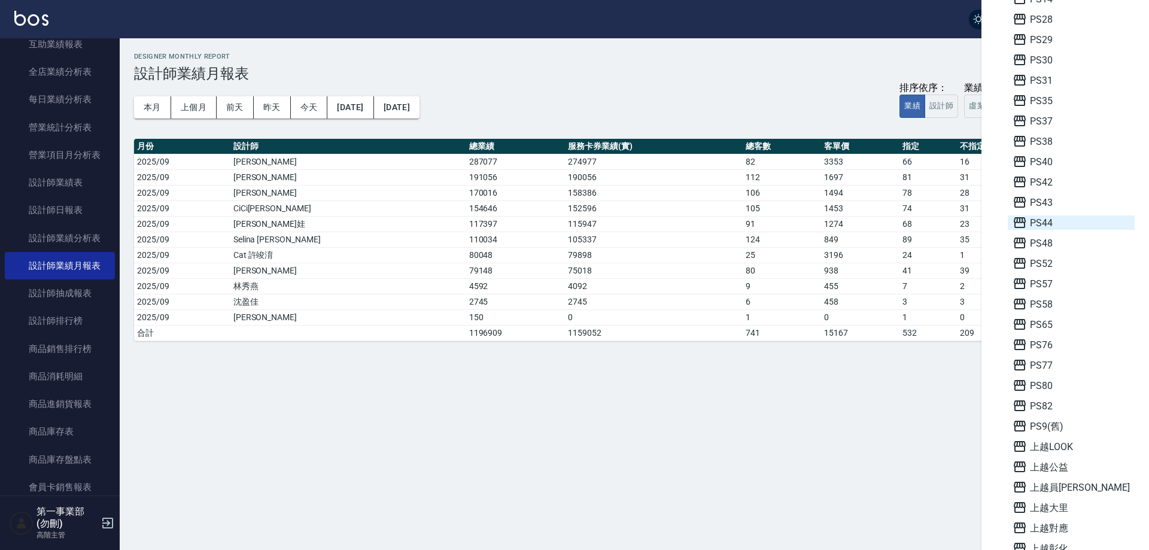
click at [1050, 223] on span "PS44" at bounding box center [1071, 222] width 117 height 14
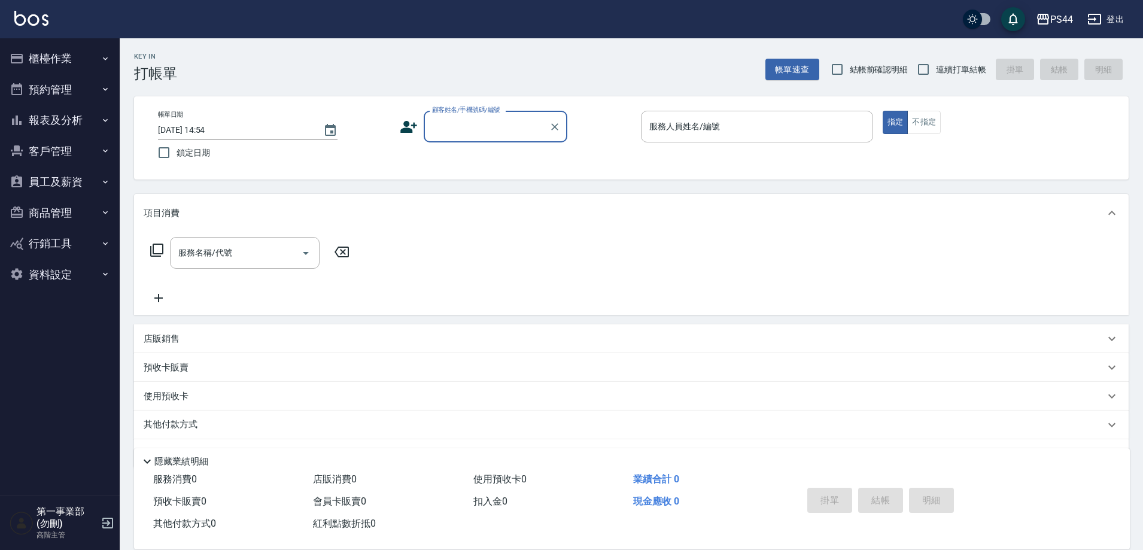
click at [104, 116] on icon "button" at bounding box center [106, 121] width 10 height 10
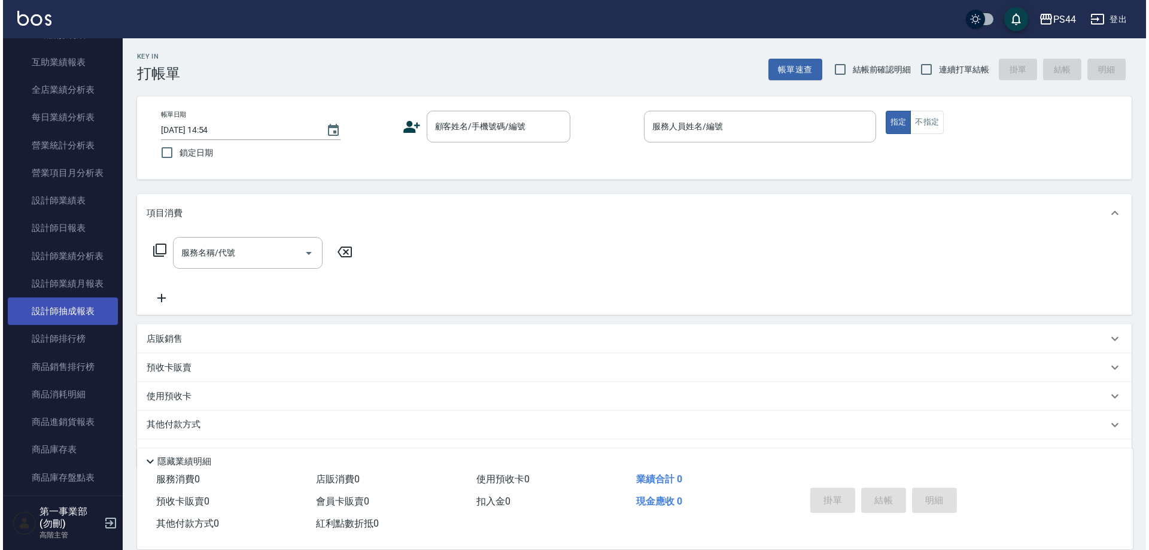
scroll to position [359, 0]
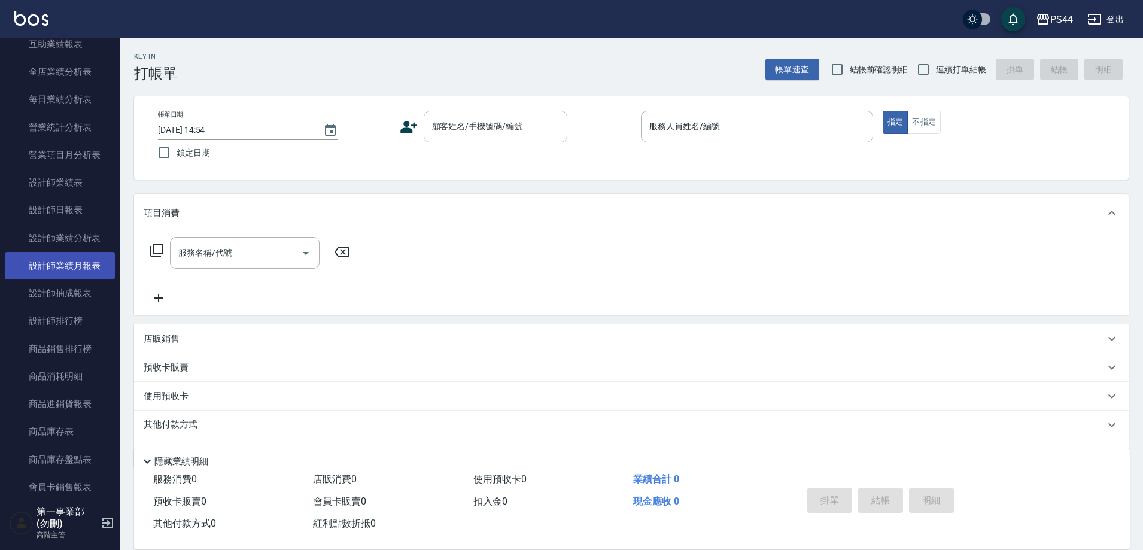
click at [75, 263] on link "設計師業績月報表" at bounding box center [60, 266] width 110 height 28
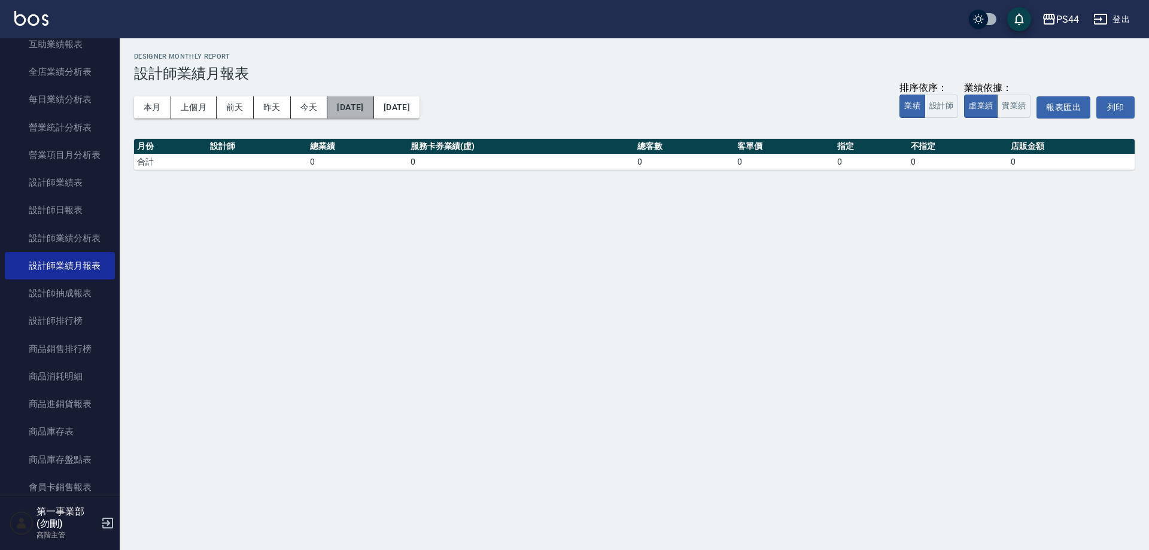
click at [373, 99] on button "[DATE]" at bounding box center [350, 107] width 46 height 22
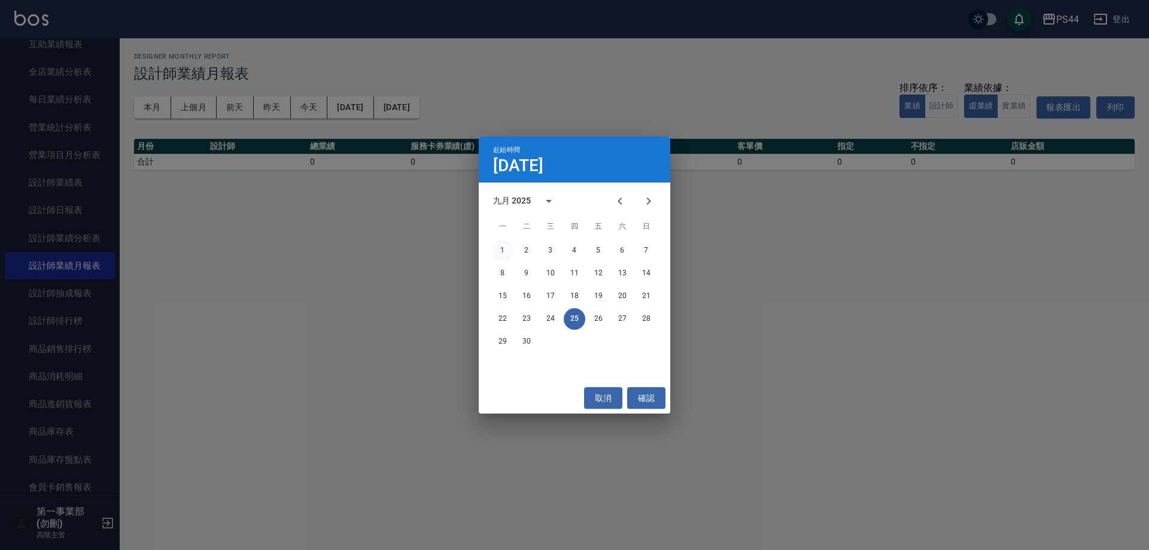
click at [503, 250] on button "1" at bounding box center [503, 251] width 22 height 22
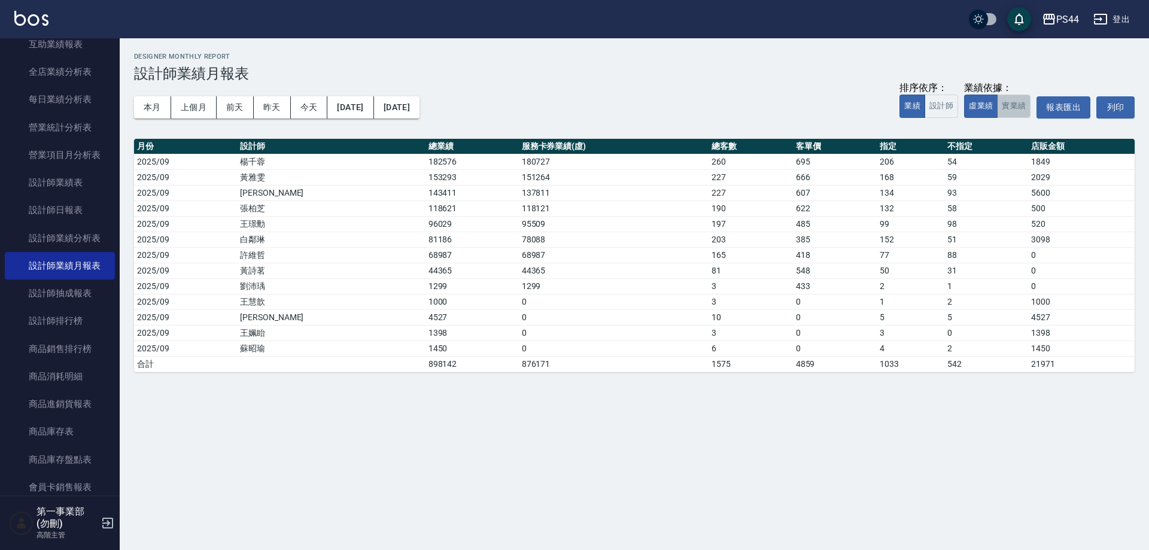
click at [1019, 107] on button "實業績" at bounding box center [1014, 106] width 34 height 23
